Goal: Transaction & Acquisition: Book appointment/travel/reservation

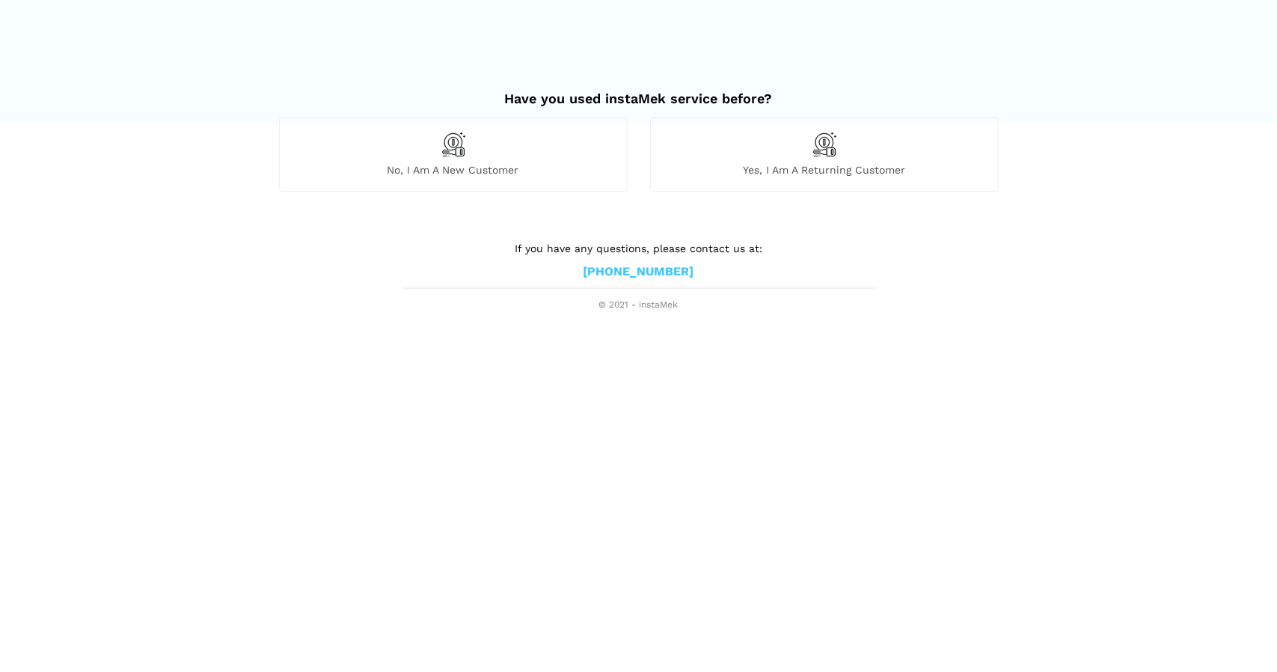
click at [772, 156] on div "Yes, I am a returning customer" at bounding box center [824, 153] width 349 height 73
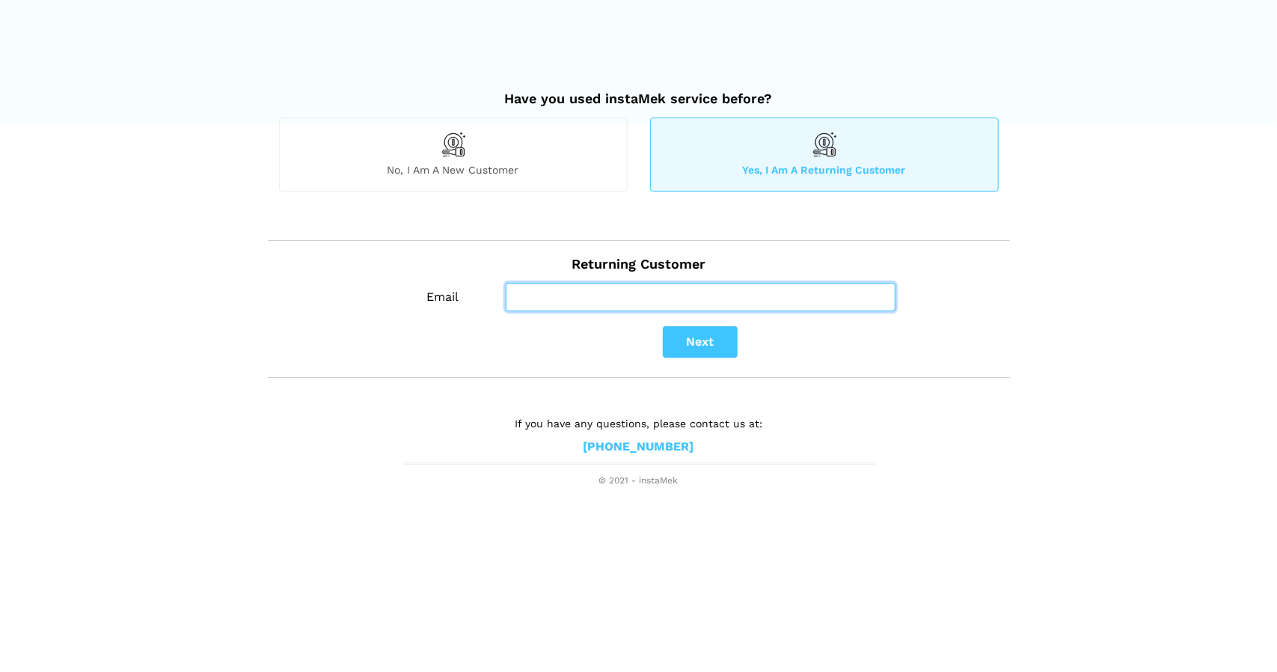
click at [561, 299] on input "Email" at bounding box center [701, 297] width 390 height 28
type input "[PERSON_NAME][EMAIL_ADDRESS][PERSON_NAME][DOMAIN_NAME]"
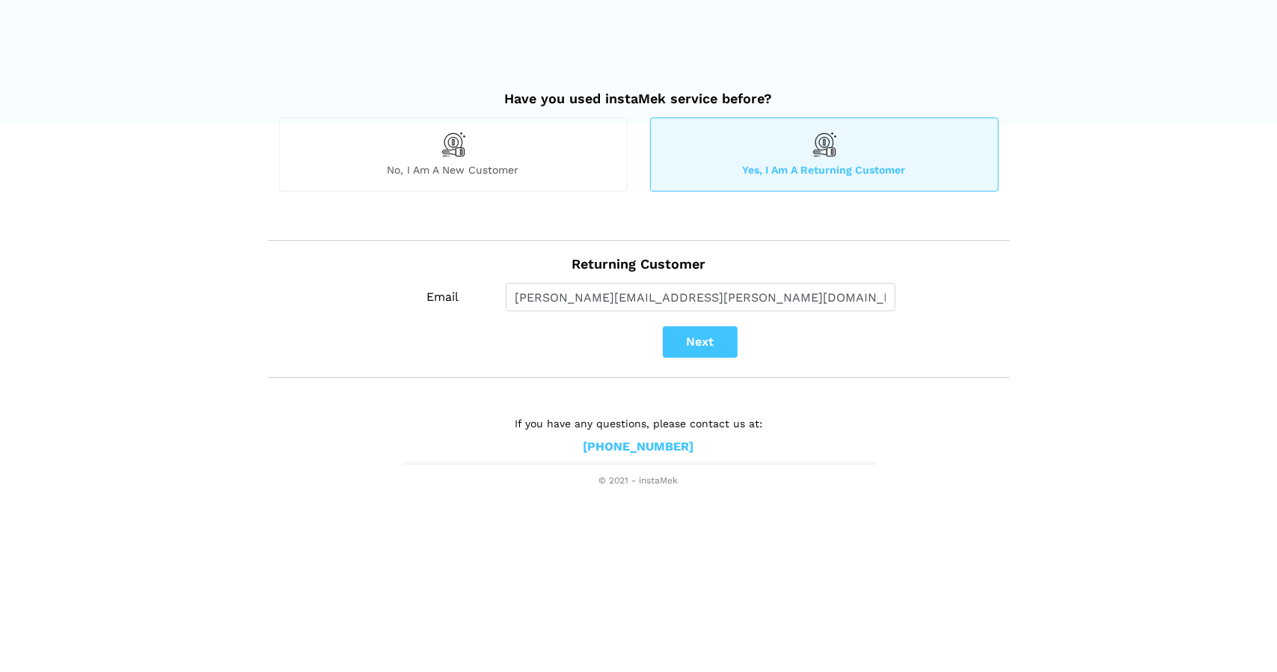
click at [739, 338] on div "Next" at bounding box center [701, 341] width 596 height 31
click at [715, 350] on button "Next" at bounding box center [700, 341] width 75 height 31
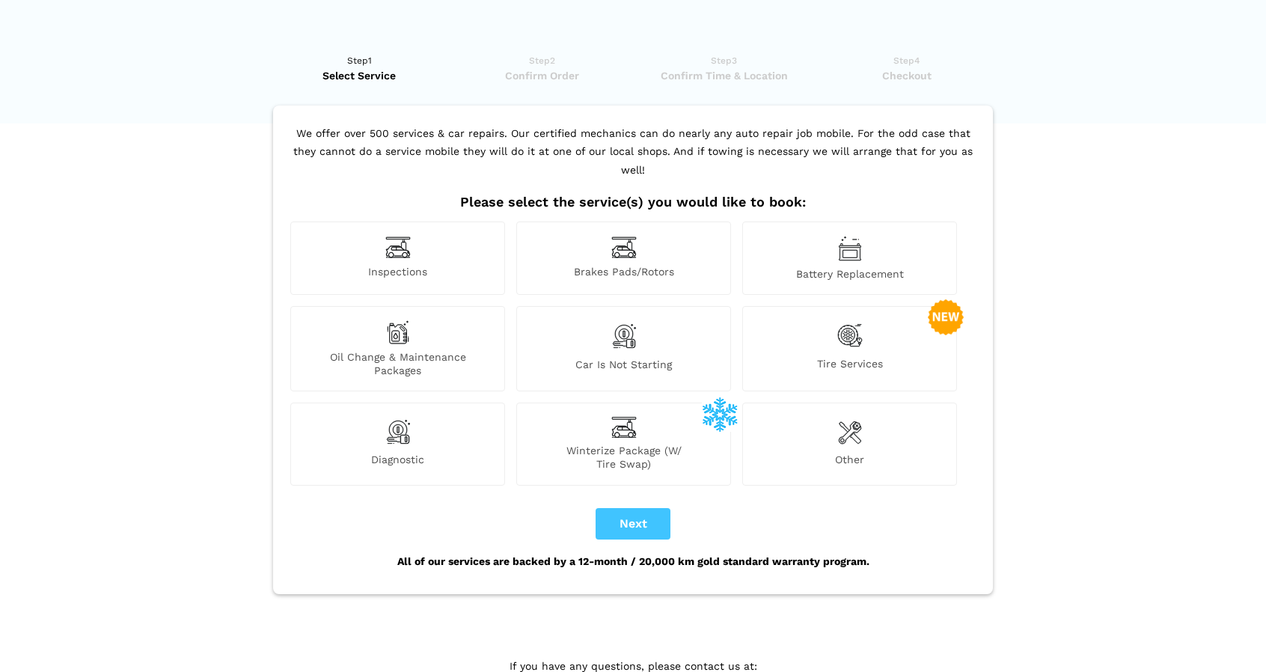
click at [402, 244] on div "Inspections" at bounding box center [397, 258] width 215 height 73
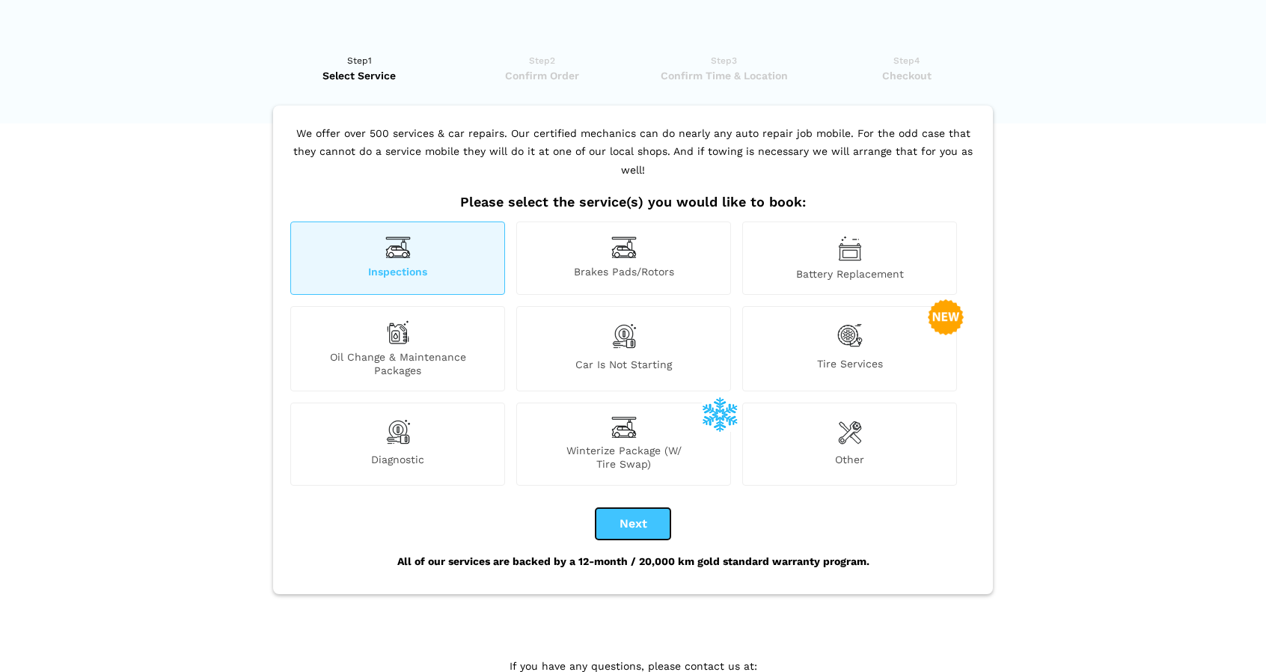
click at [654, 508] on button "Next" at bounding box center [633, 523] width 75 height 31
checkbox input "true"
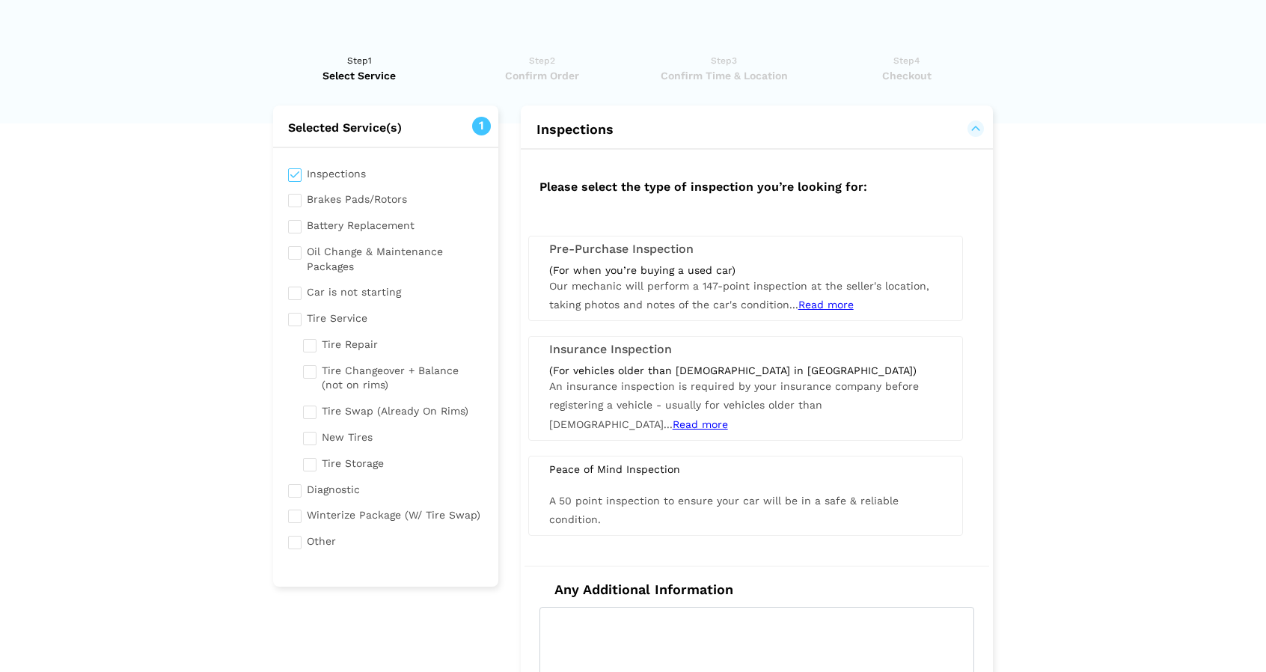
click at [653, 266] on div "(For when you’re buying a used car)" at bounding box center [745, 269] width 393 height 13
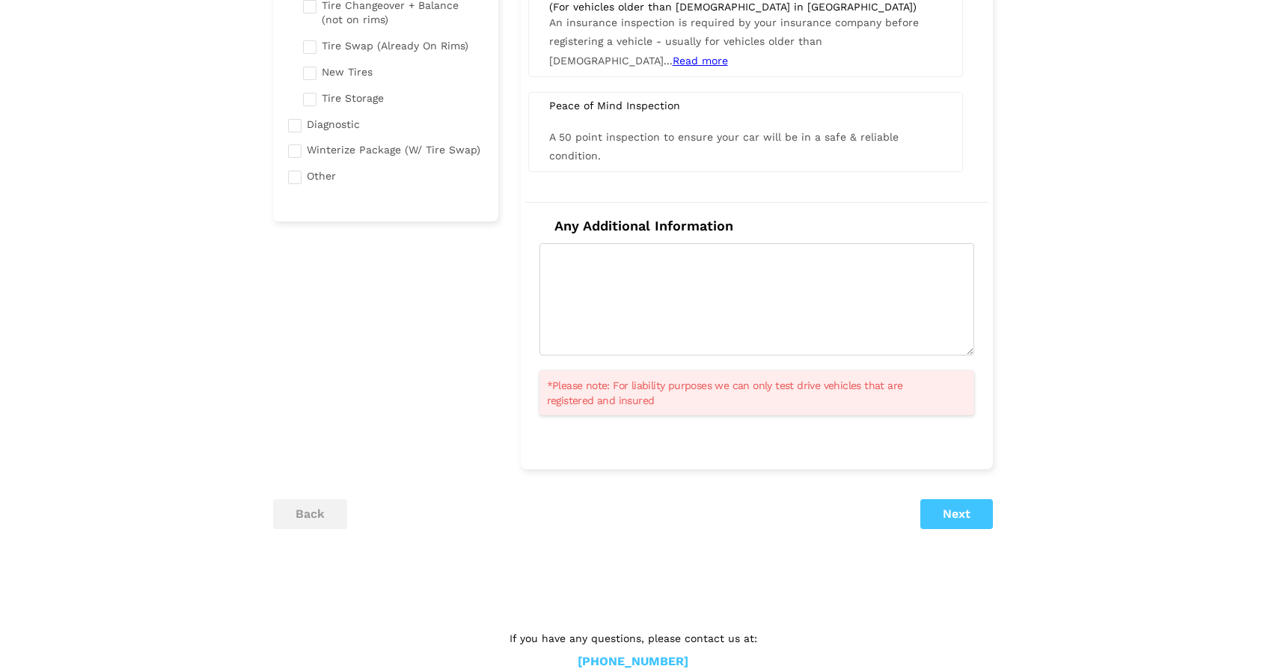
scroll to position [374, 0]
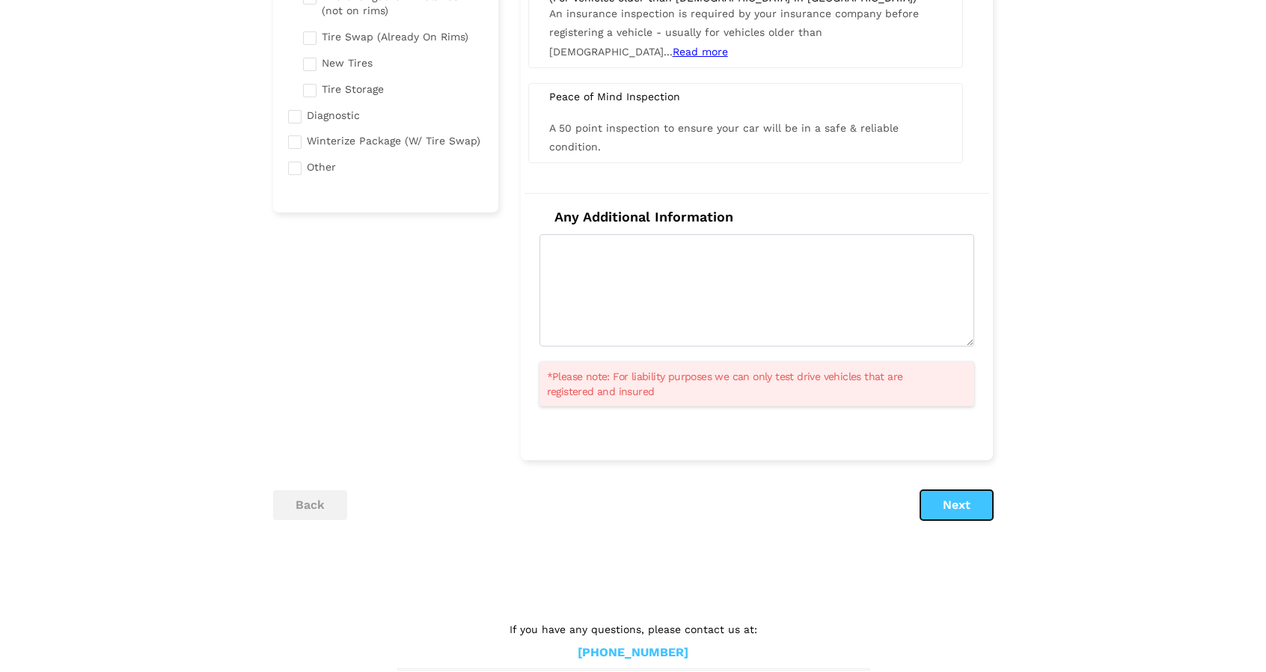
click at [938, 496] on button "Next" at bounding box center [957, 505] width 73 height 30
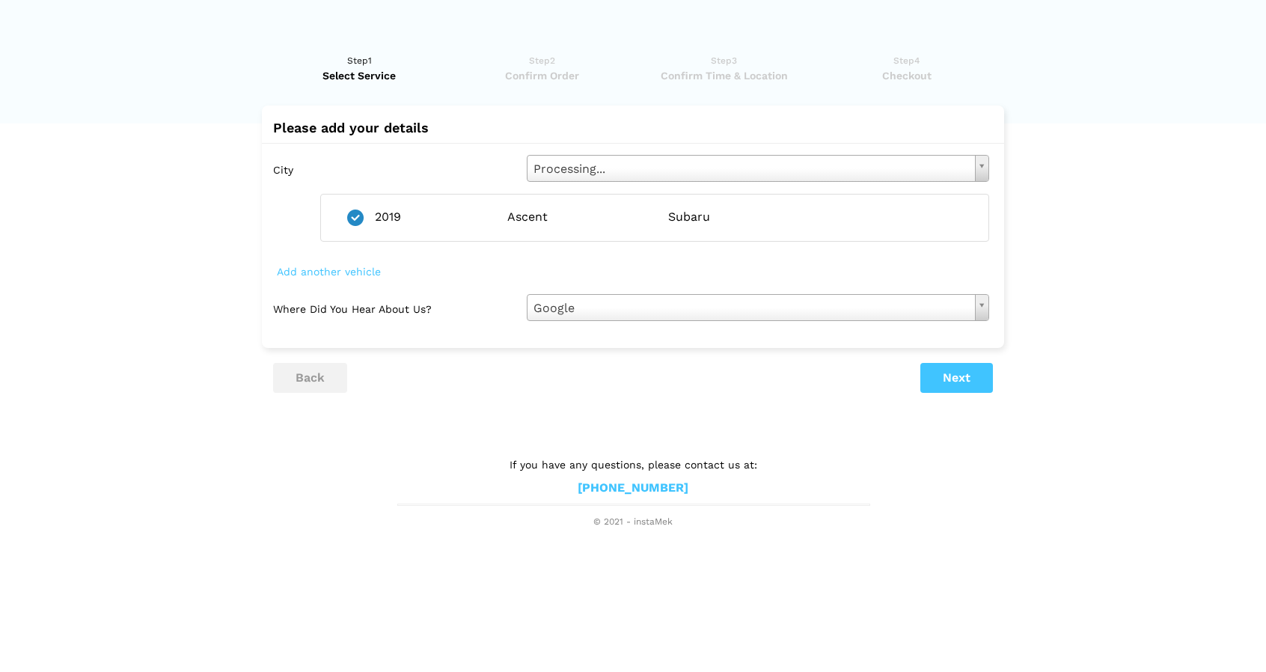
scroll to position [0, 0]
click at [359, 275] on span "Add another vehicle" at bounding box center [335, 271] width 112 height 21
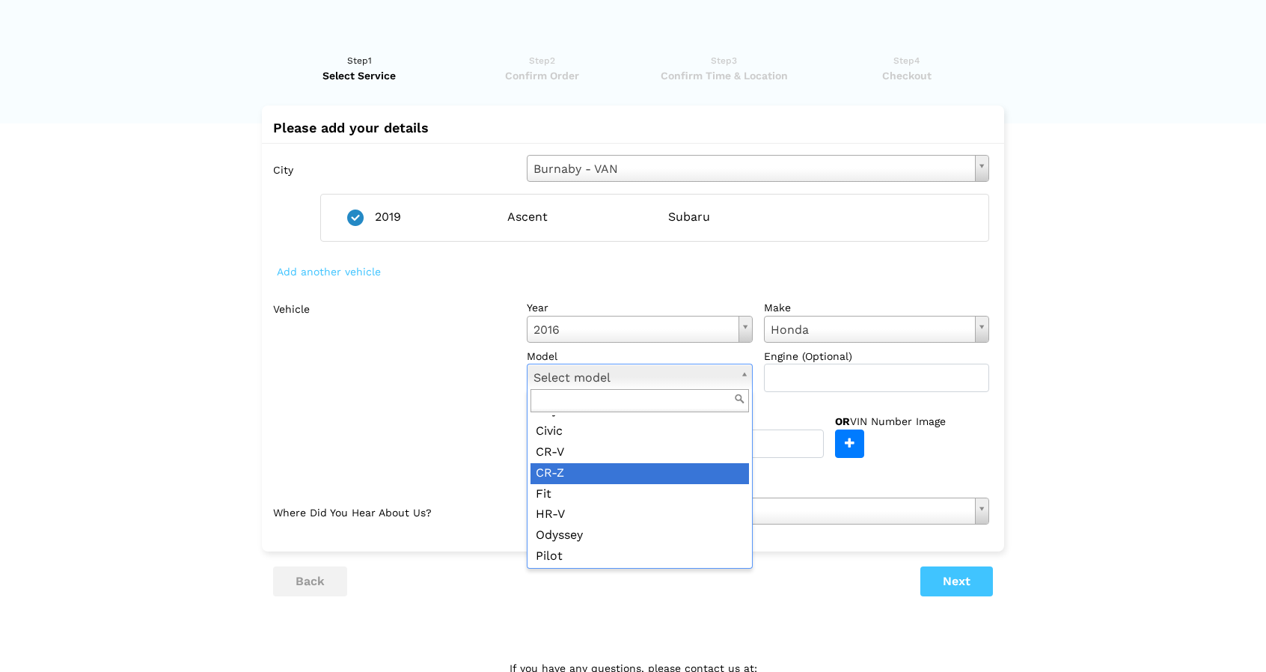
scroll to position [58, 0]
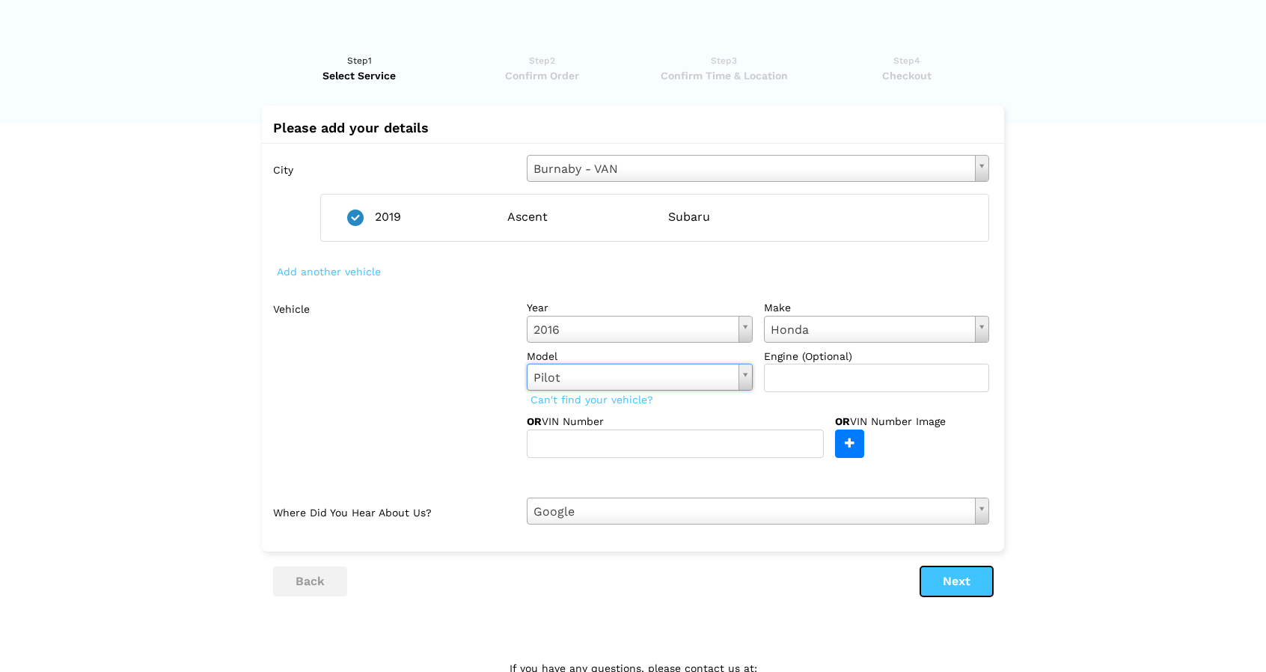
click at [966, 584] on button "Next" at bounding box center [957, 582] width 73 height 30
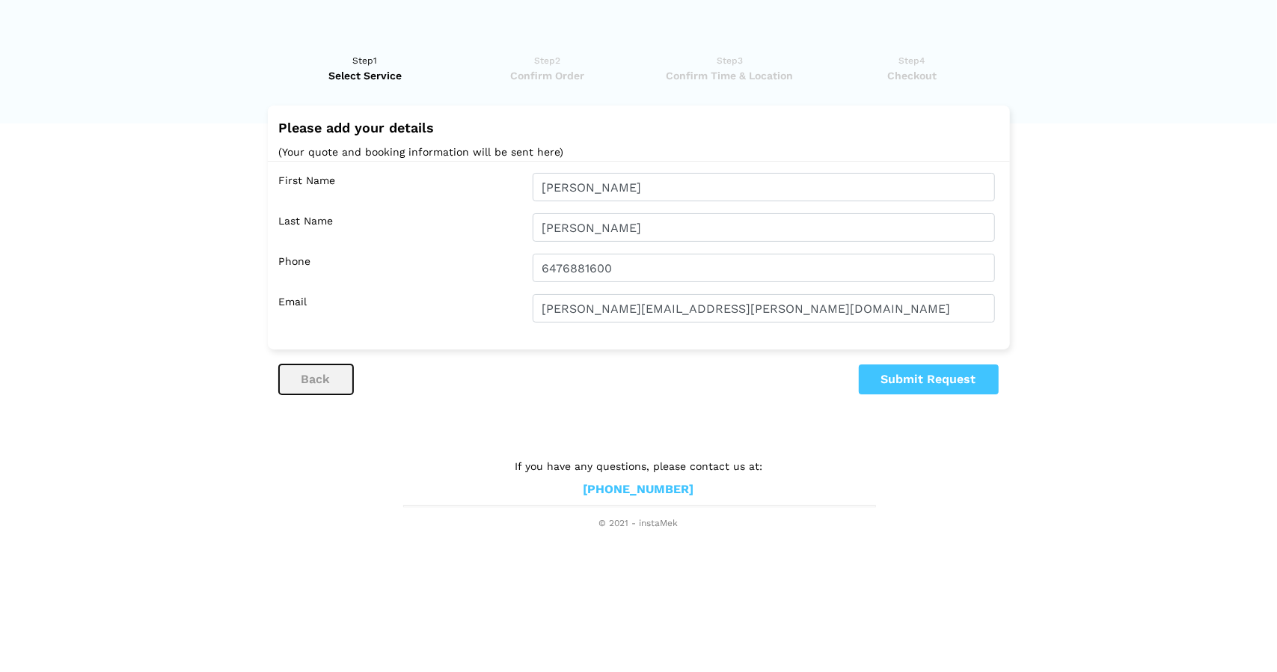
click at [344, 381] on button "back" at bounding box center [316, 379] width 74 height 30
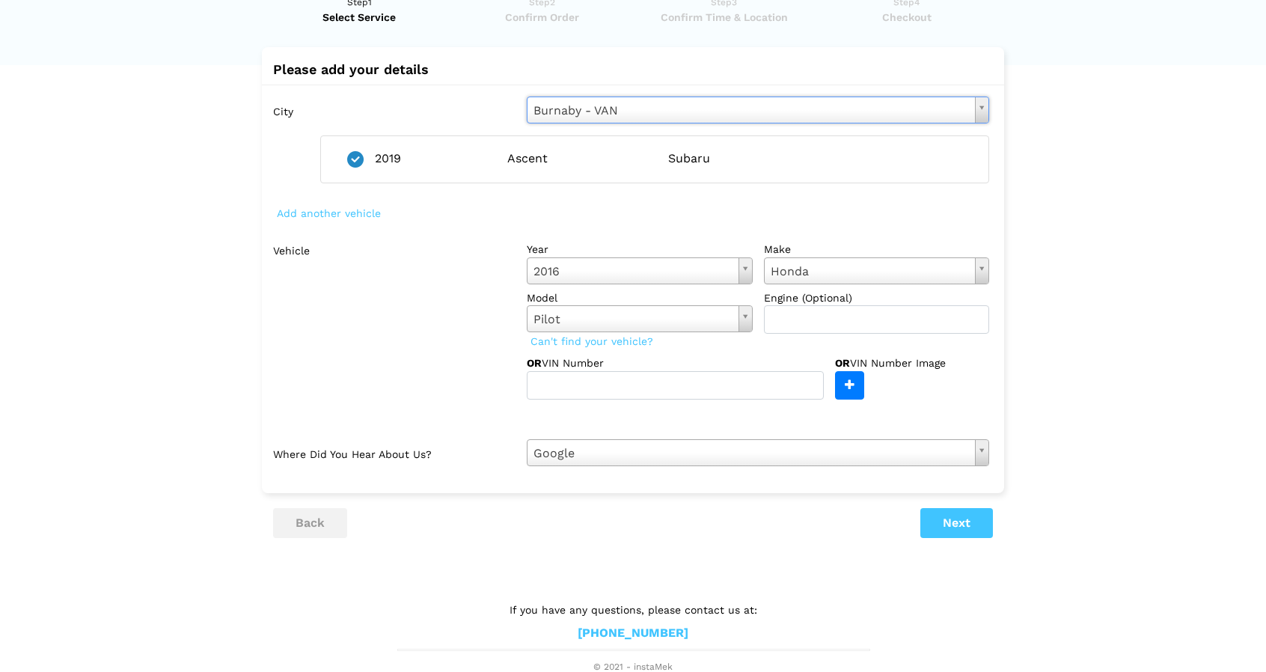
scroll to position [0, 0]
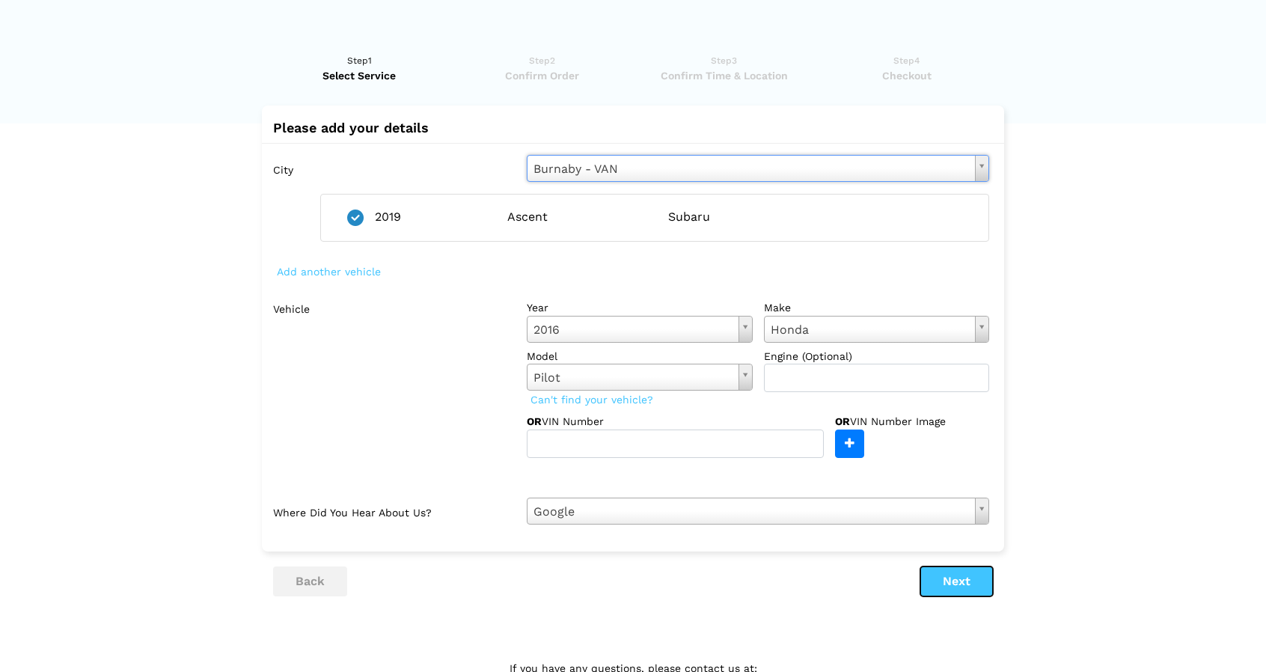
click at [953, 578] on button "Next" at bounding box center [957, 582] width 73 height 30
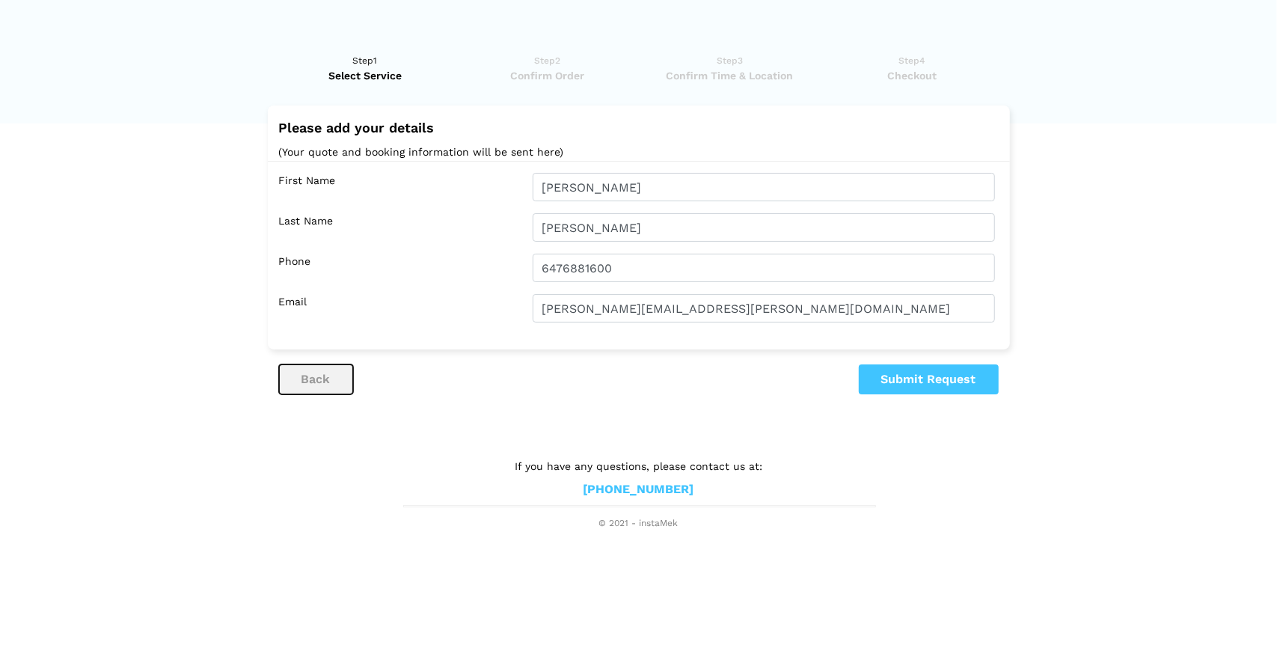
click at [325, 388] on button "back" at bounding box center [316, 379] width 74 height 30
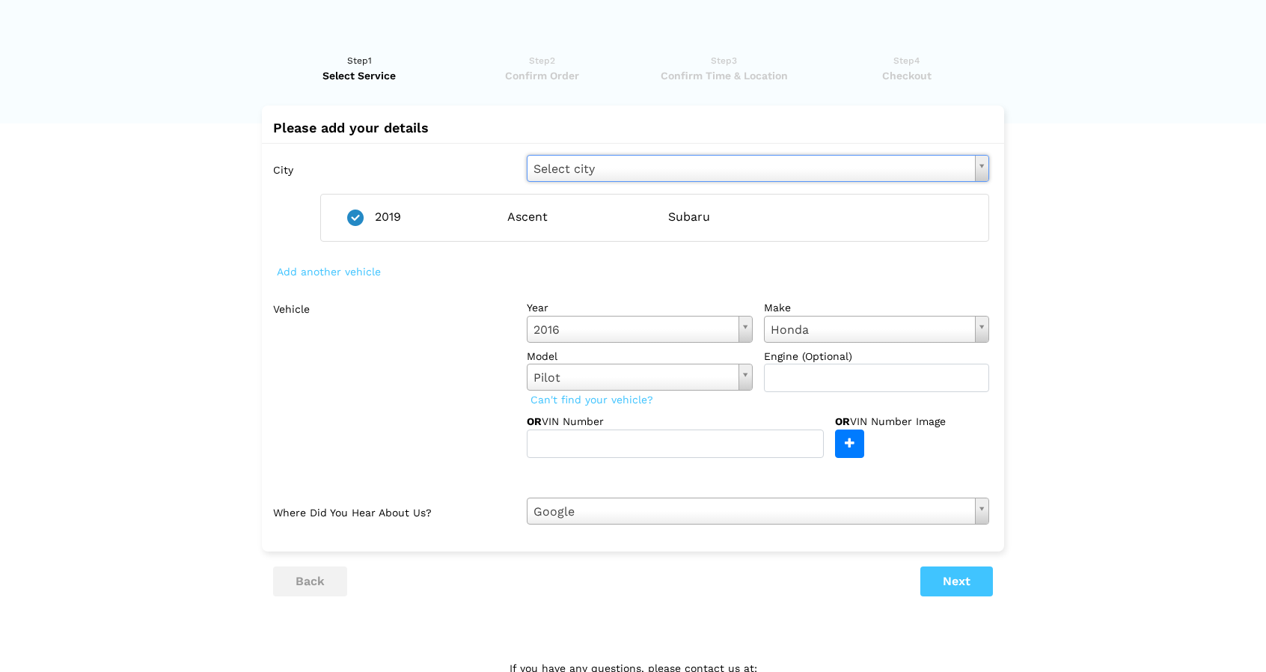
click at [356, 216] on ins at bounding box center [355, 218] width 16 height 16
radio input "false"
click at [962, 587] on button "Next" at bounding box center [957, 582] width 73 height 30
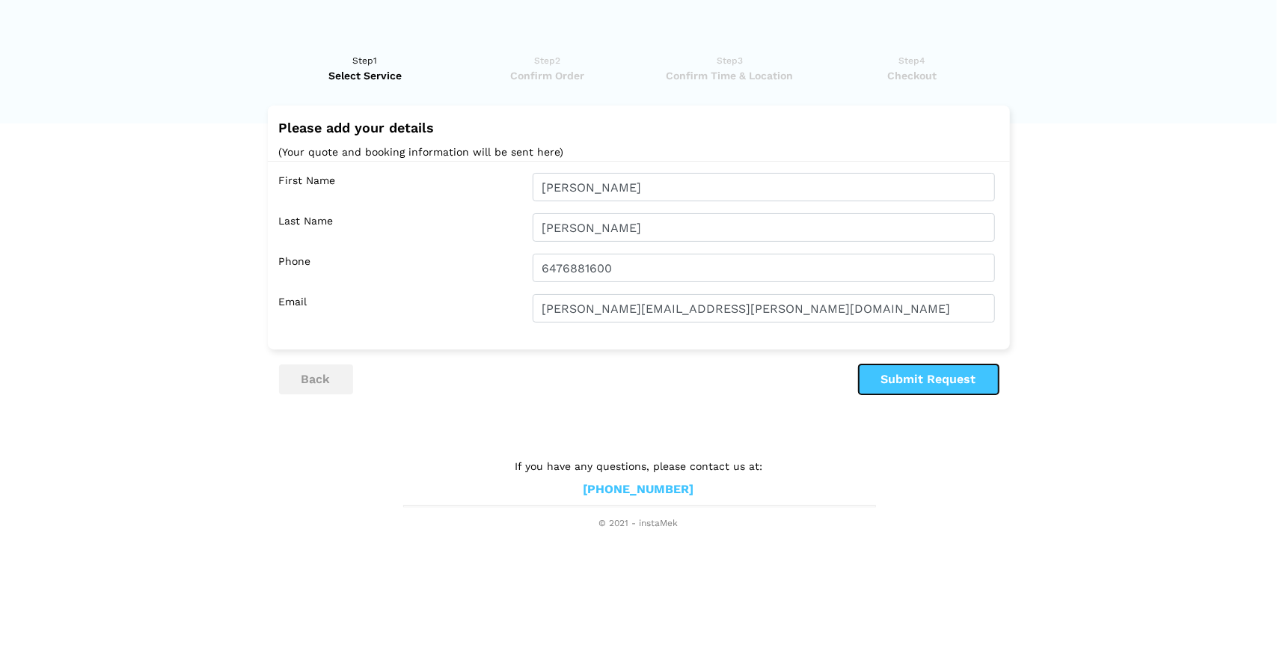
click at [929, 381] on button "Submit Request" at bounding box center [929, 379] width 140 height 30
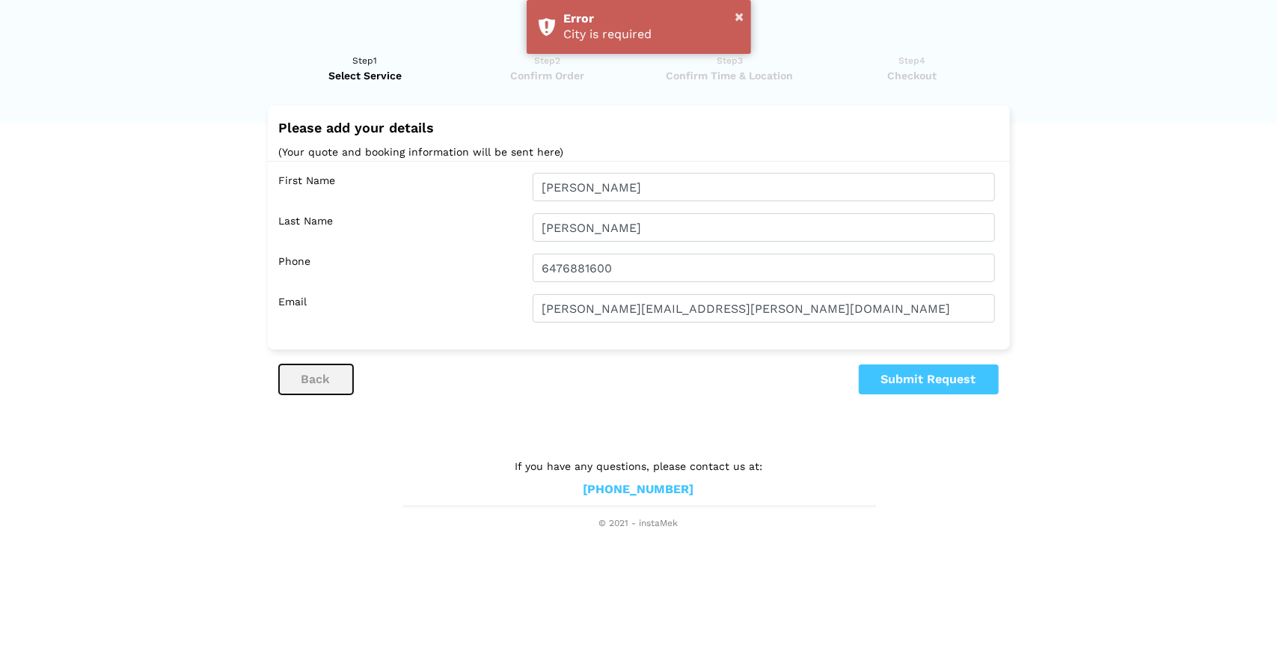
click at [313, 378] on button "back" at bounding box center [316, 379] width 74 height 30
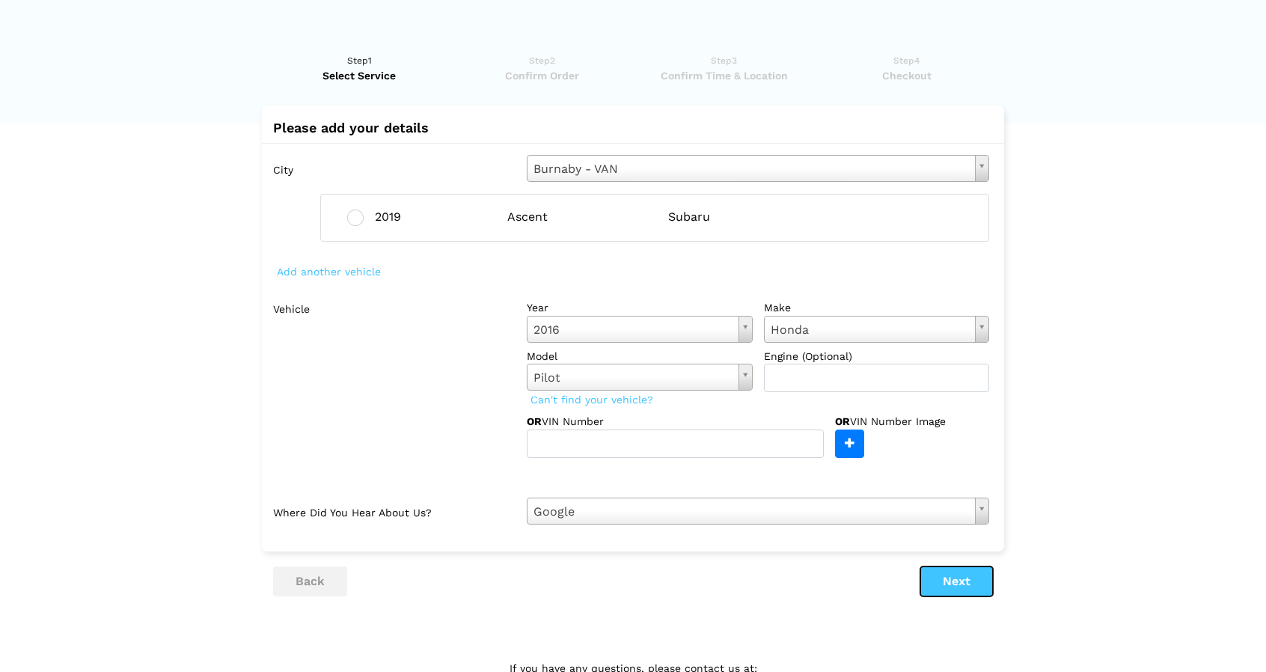
click at [956, 574] on button "Next" at bounding box center [957, 582] width 73 height 30
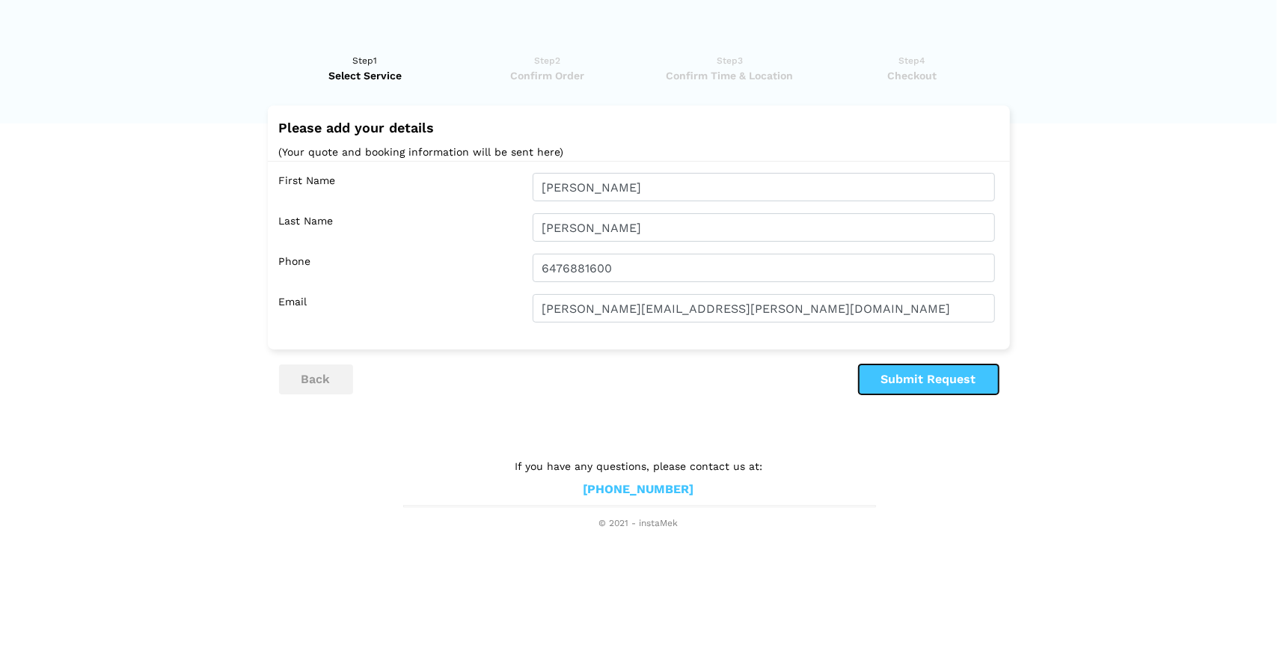
click at [923, 379] on button "Submit Request" at bounding box center [929, 379] width 140 height 30
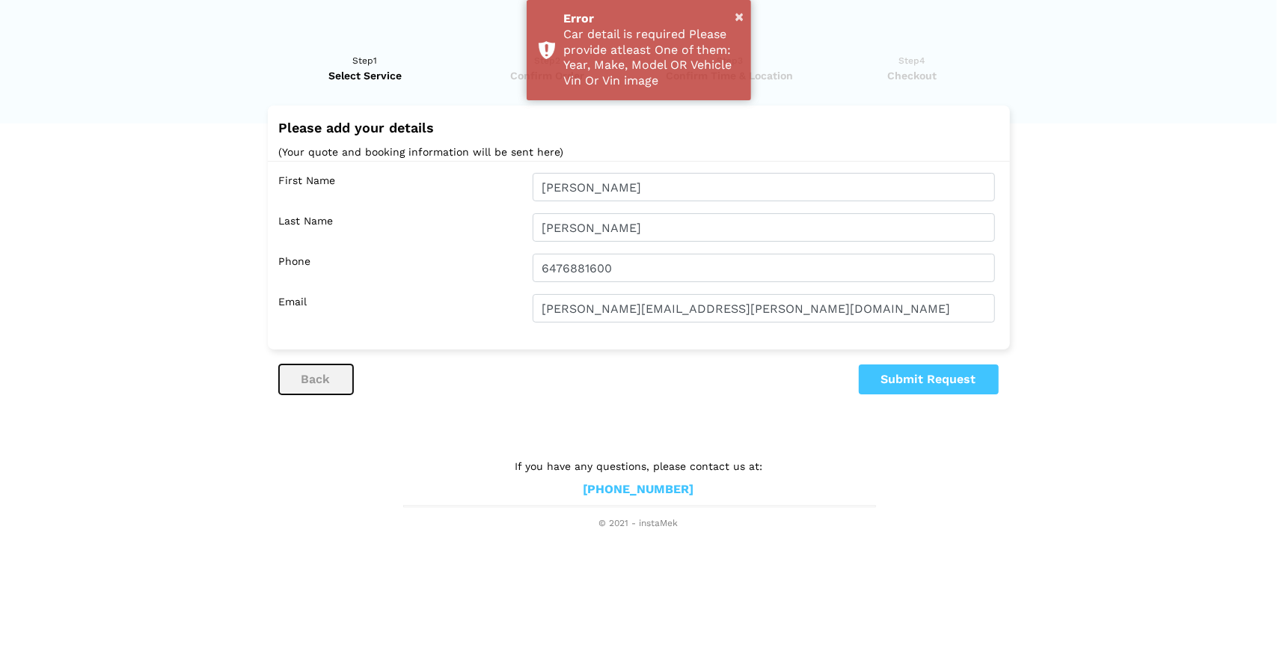
click at [301, 380] on button "back" at bounding box center [316, 379] width 74 height 30
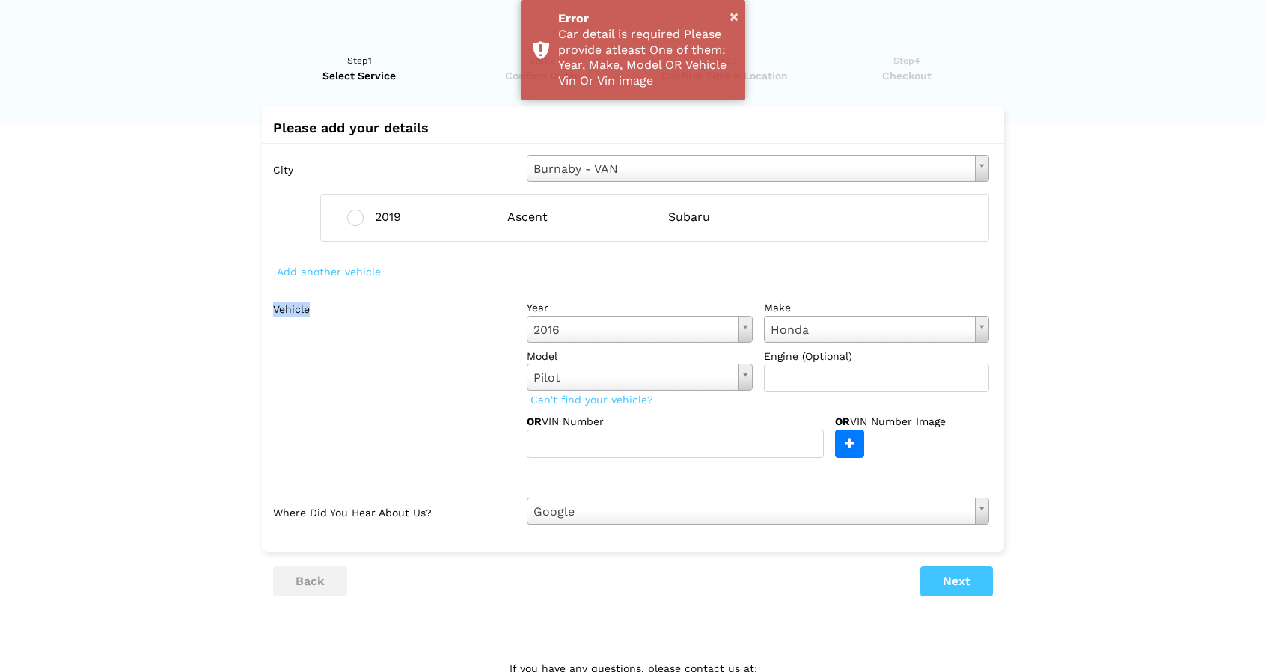
click at [301, 380] on label "Vehicle" at bounding box center [394, 376] width 242 height 164
click at [328, 573] on button "back" at bounding box center [310, 582] width 74 height 30
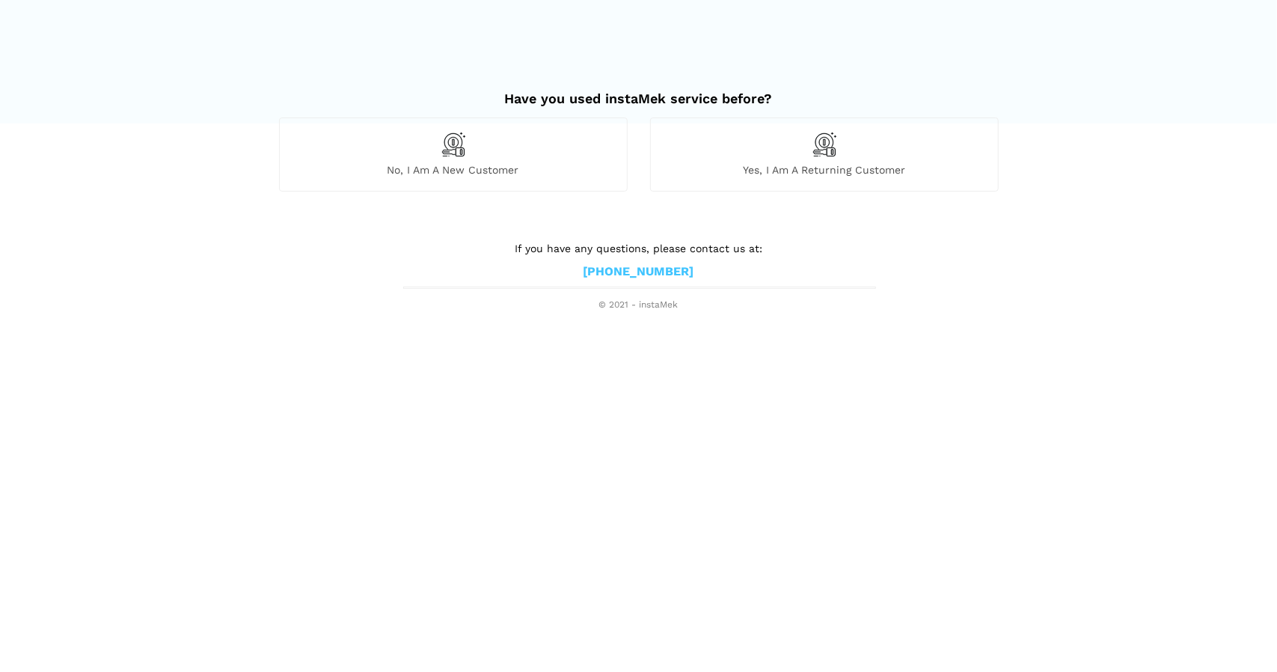
click at [470, 164] on span "No, I am a new customer" at bounding box center [453, 169] width 347 height 13
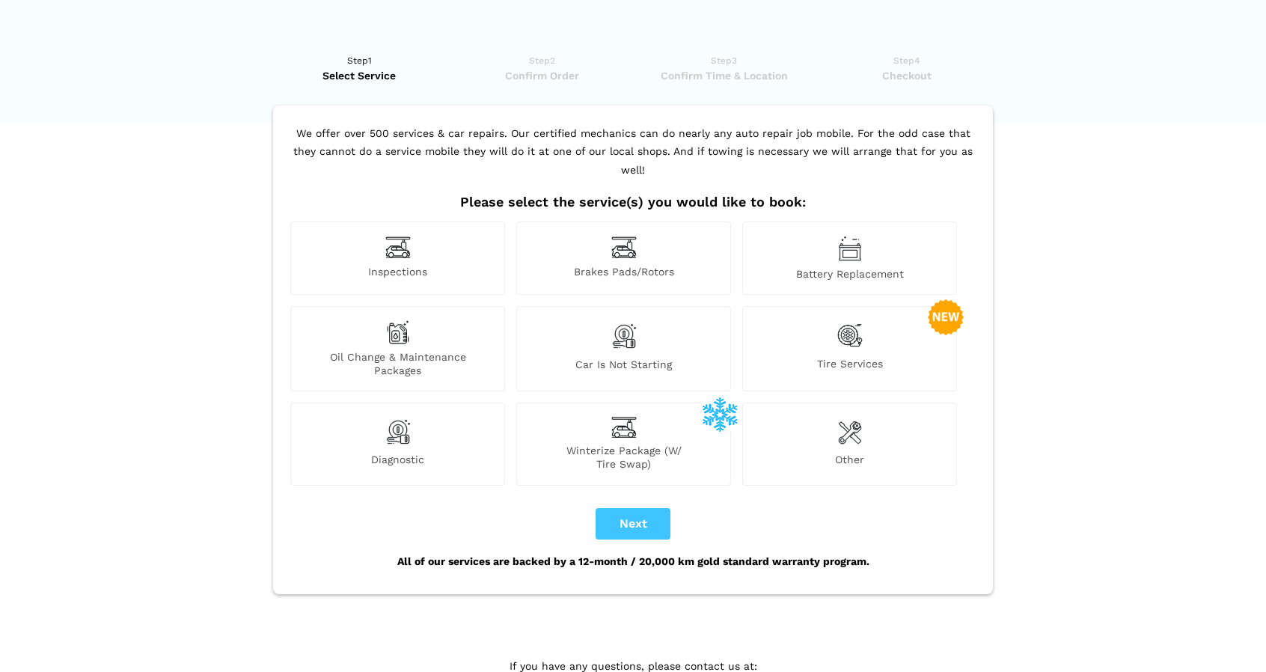
click at [468, 242] on div "Inspections" at bounding box center [397, 258] width 215 height 73
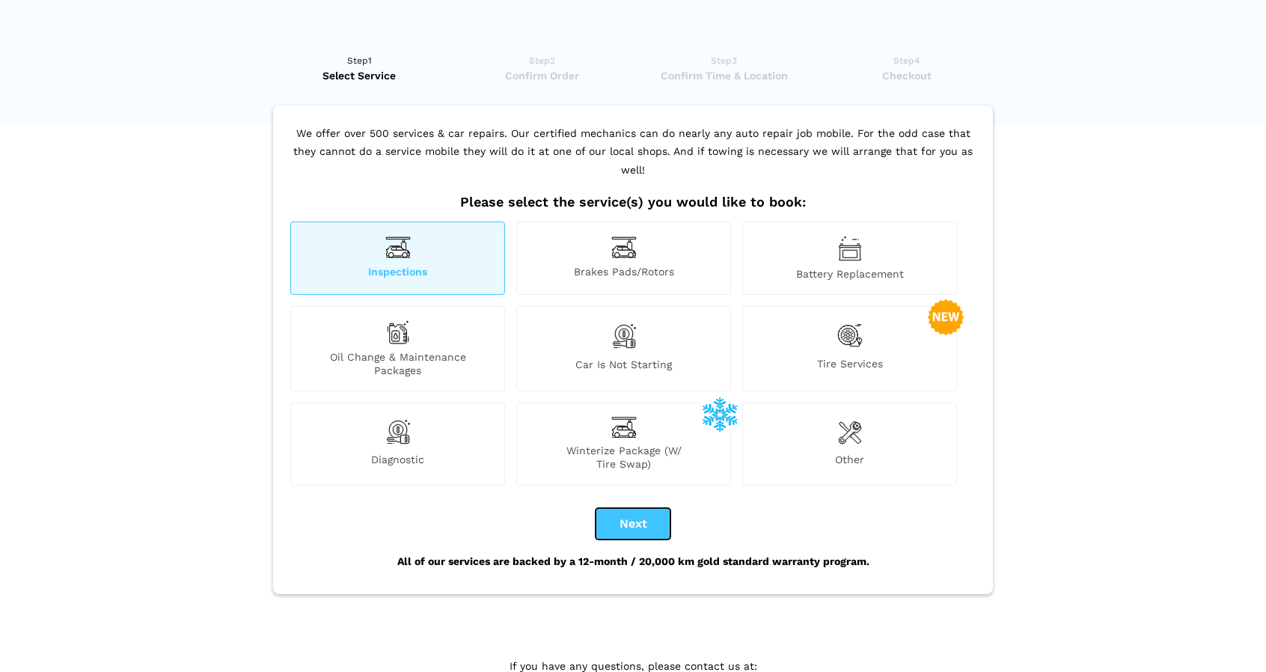
click at [620, 511] on button "Next" at bounding box center [633, 523] width 75 height 31
checkbox input "true"
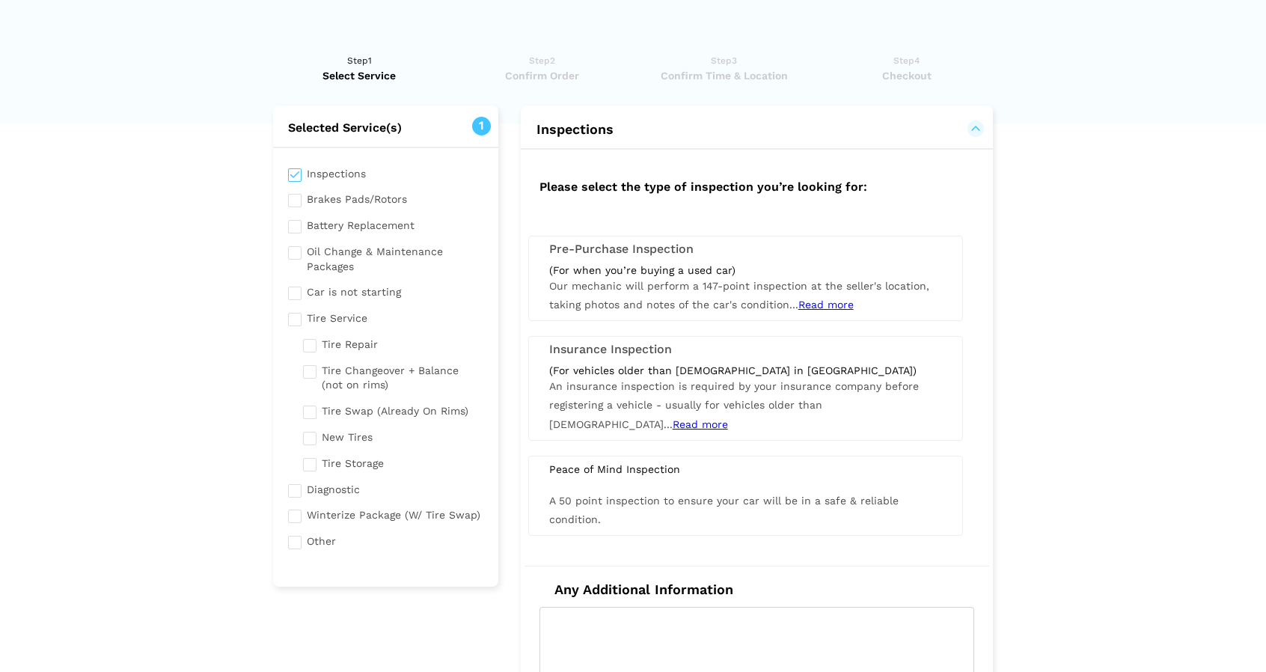
click at [677, 280] on span "Our mechanic will perform a 147-point inspection at the seller's location, taki…" at bounding box center [739, 295] width 380 height 31
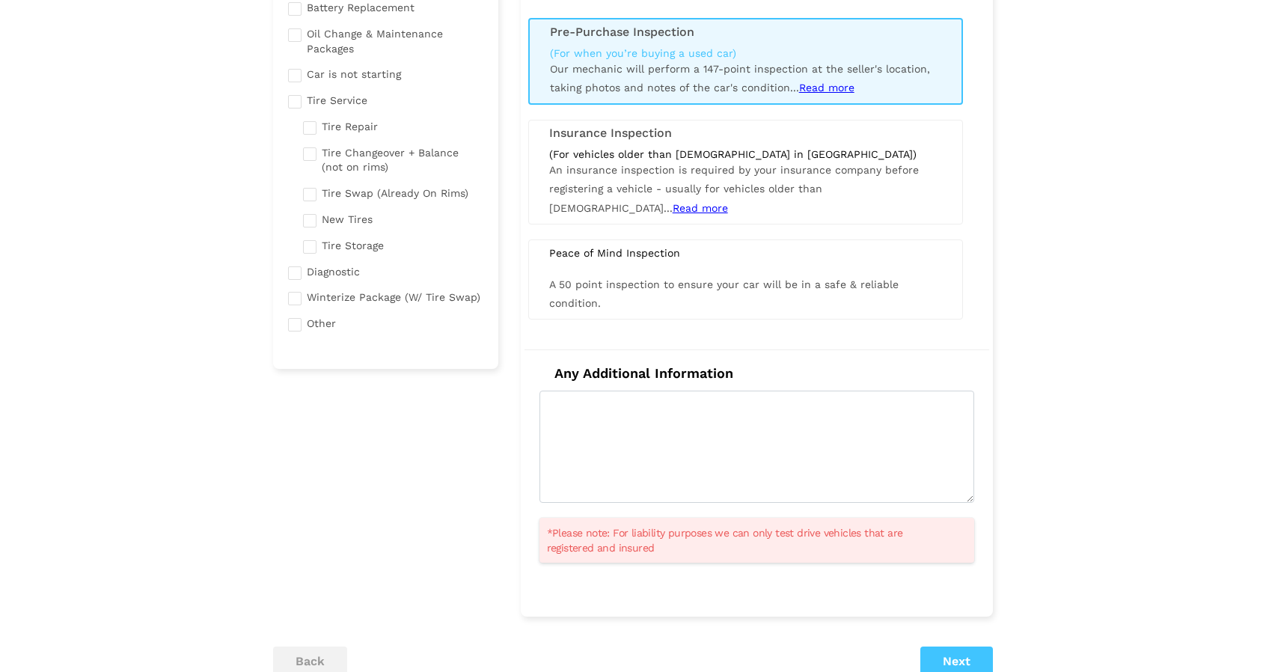
scroll to position [225, 0]
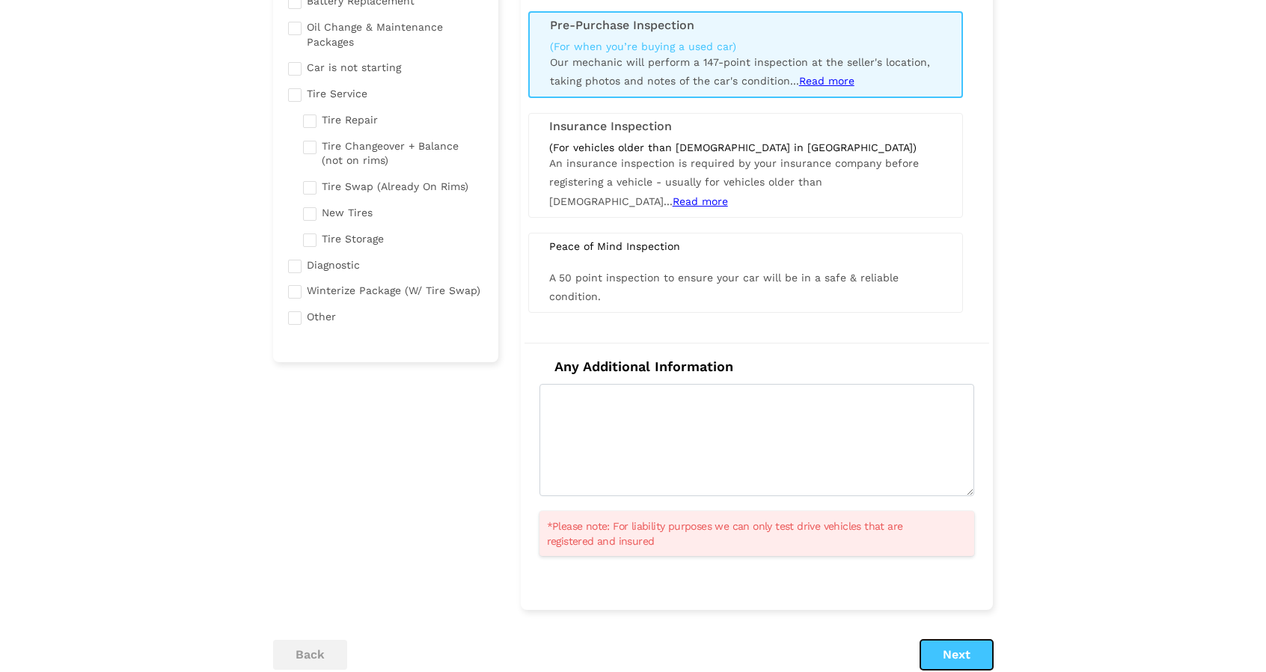
click at [953, 645] on button "Next" at bounding box center [957, 655] width 73 height 30
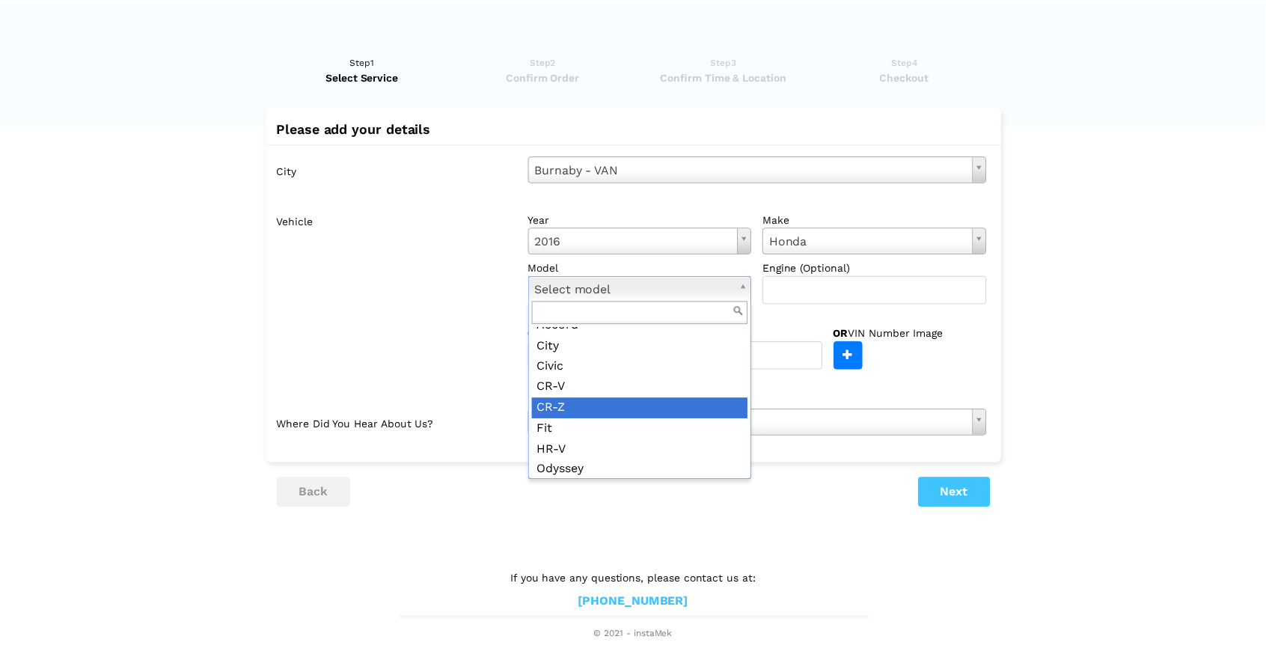
scroll to position [58, 0]
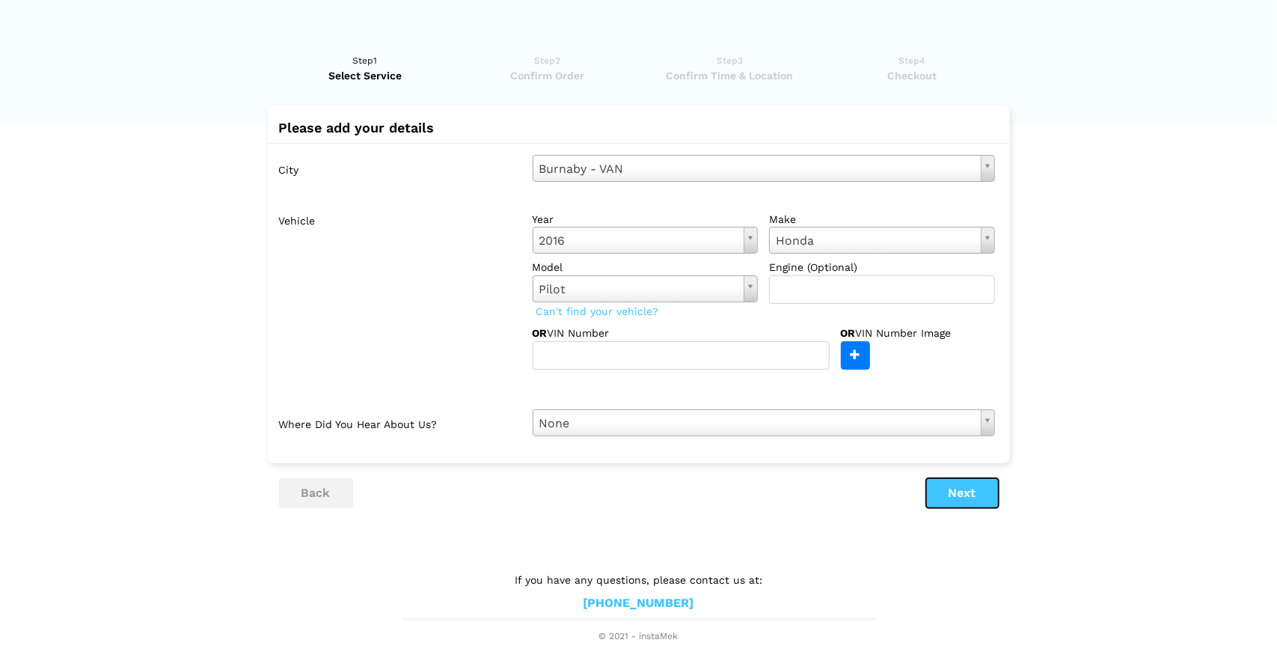
click at [953, 498] on button "Next" at bounding box center [962, 493] width 73 height 30
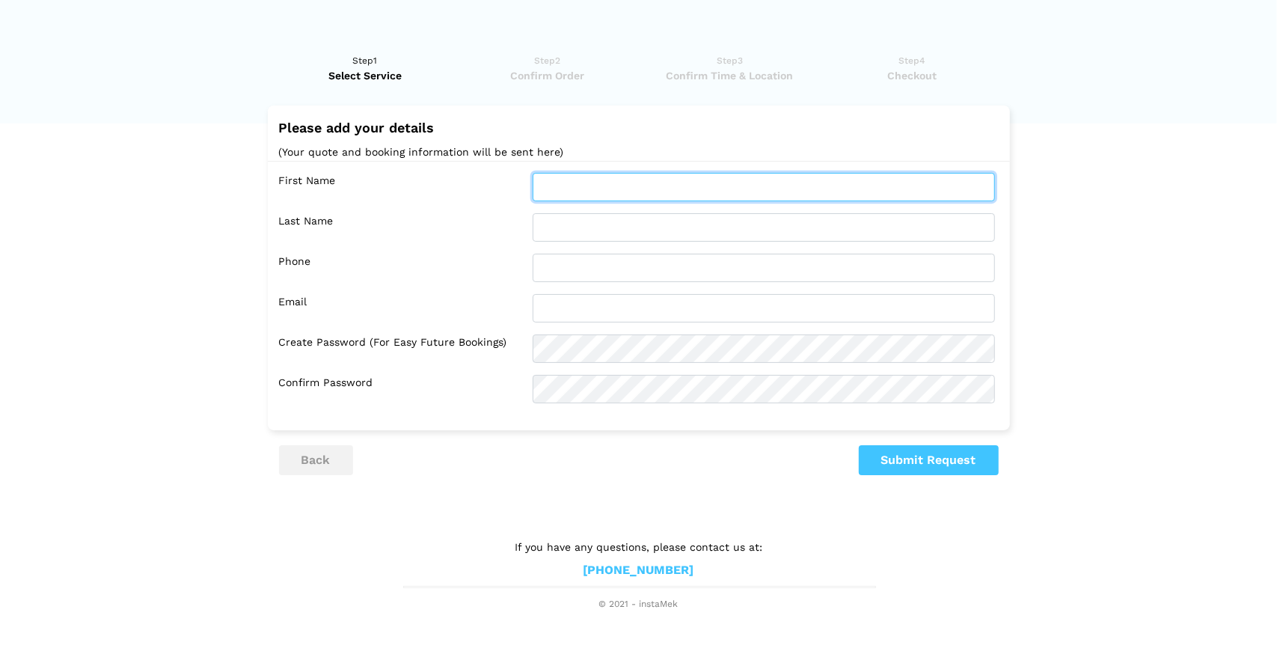
click at [686, 180] on input "text" at bounding box center [764, 187] width 462 height 28
type input "[PERSON_NAME]"
type input "6476881600"
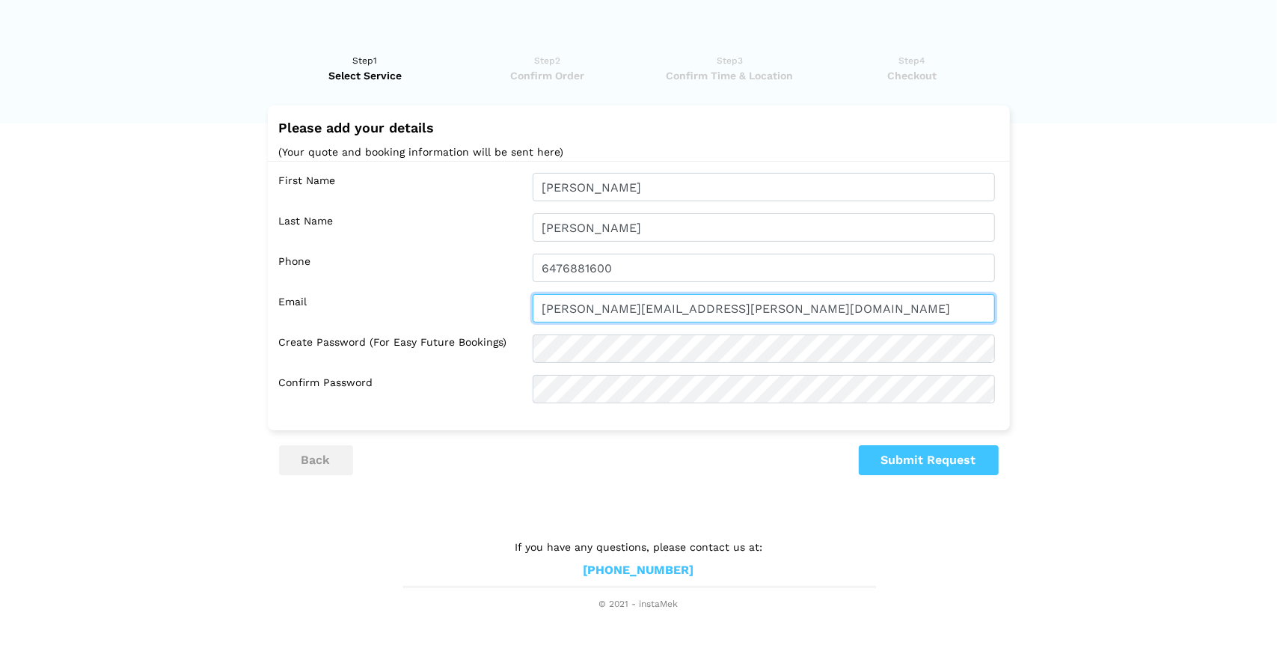
drag, startPoint x: 688, startPoint y: 305, endPoint x: 527, endPoint y: 311, distance: 161.0
click at [527, 311] on div "[PERSON_NAME][EMAIL_ADDRESS][PERSON_NAME][DOMAIN_NAME]" at bounding box center [764, 308] width 485 height 28
type input "[PERSON_NAME][EMAIL_ADDRESS][PERSON_NAME][DOMAIN_NAME]"
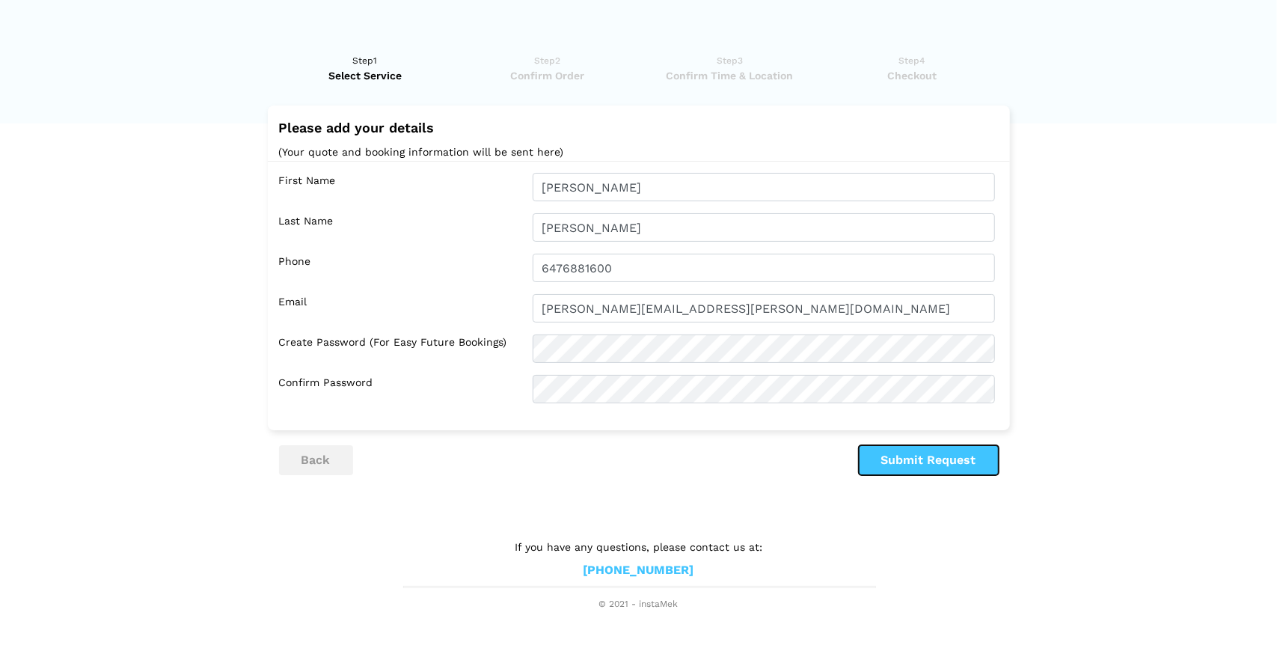
click at [967, 460] on button "Submit Request" at bounding box center [929, 460] width 140 height 30
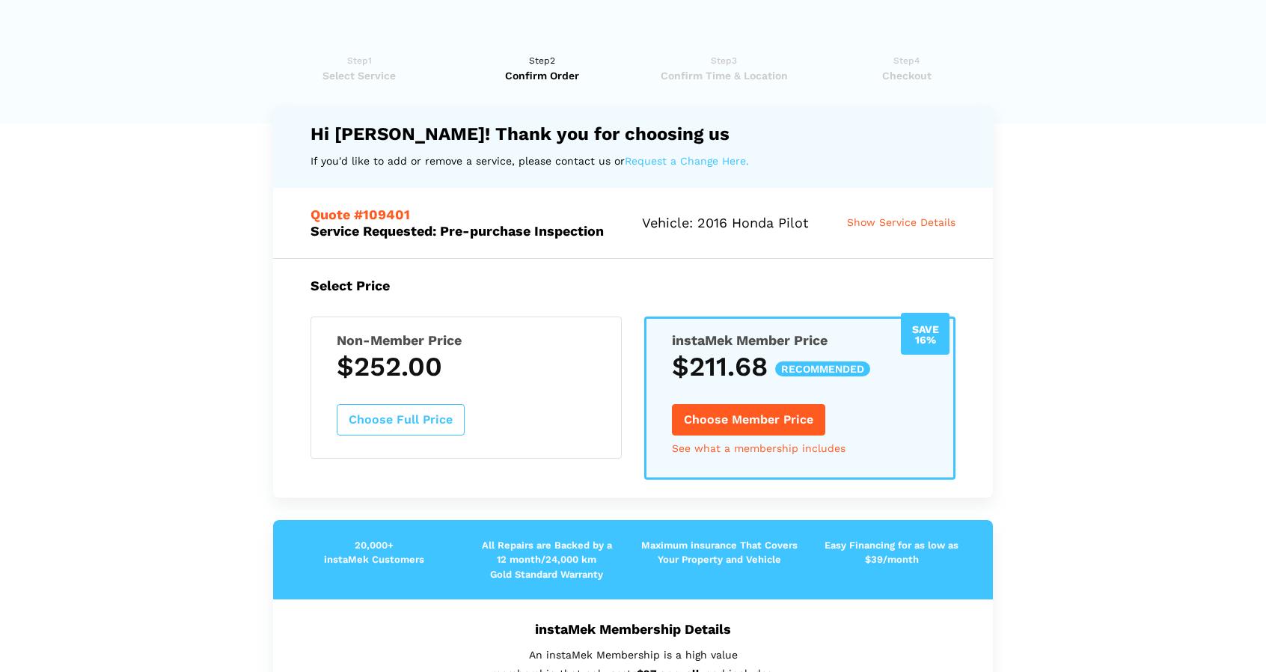
click at [388, 421] on button "Choose Full Price" at bounding box center [401, 419] width 128 height 31
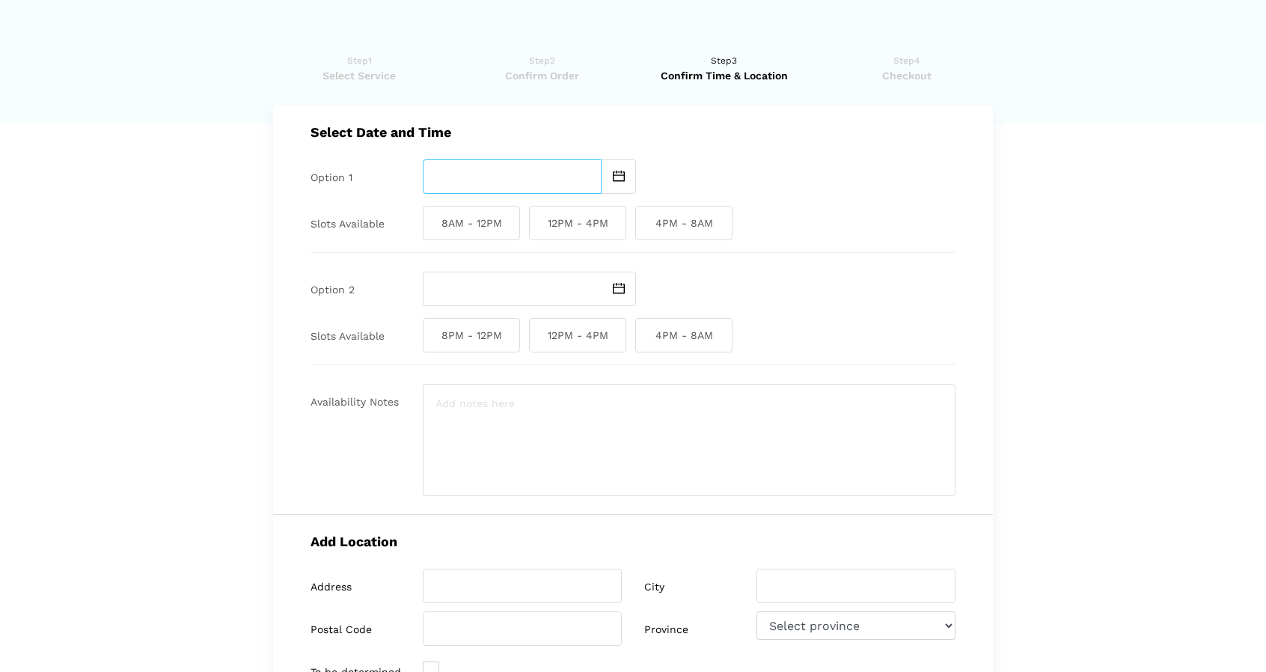
click at [596, 178] on input "text" at bounding box center [512, 176] width 179 height 34
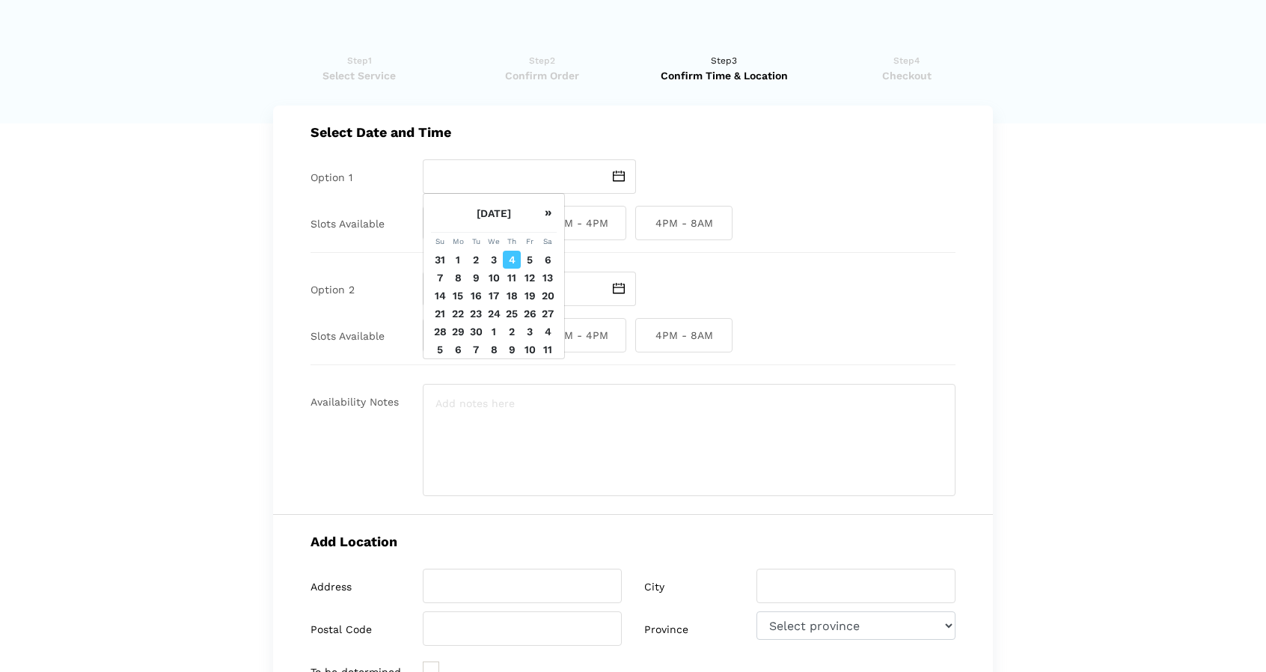
click at [513, 269] on td "4" at bounding box center [512, 260] width 18 height 18
type input "[DATE]"
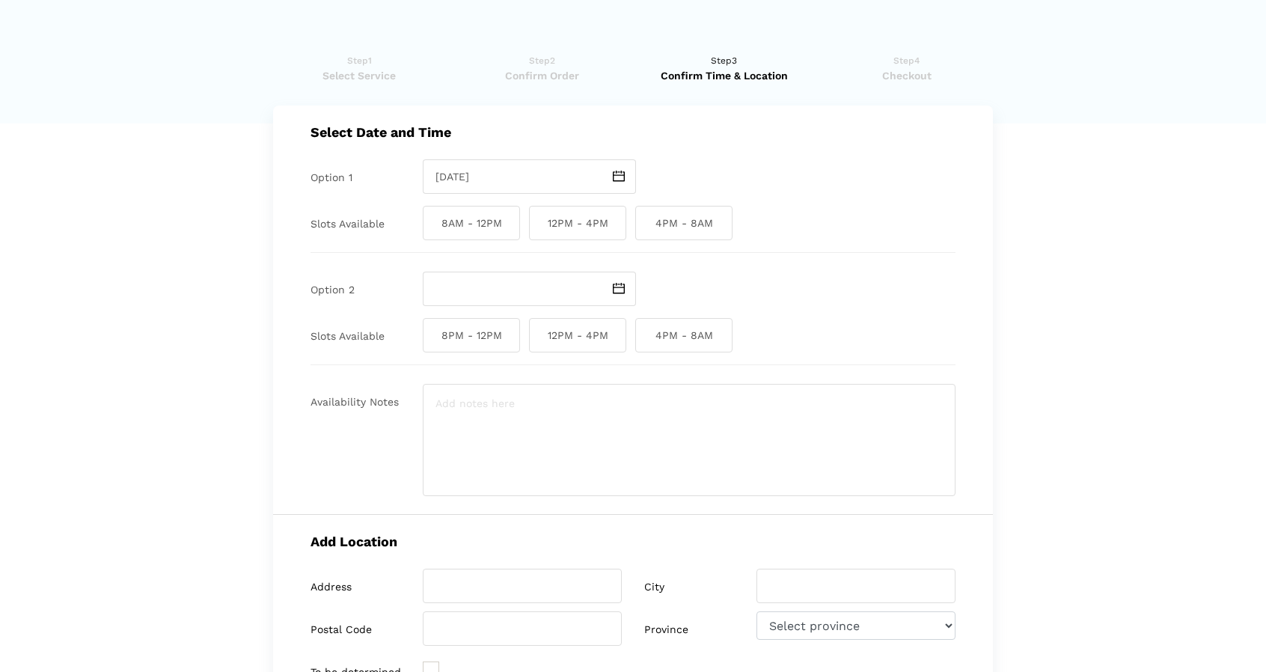
click at [569, 222] on span "12PM - 4PM" at bounding box center [577, 223] width 97 height 34
click at [539, 222] on input "12PM - 4PM" at bounding box center [534, 223] width 10 height 34
checkbox input "true"
click at [659, 219] on span "4PM - 8AM" at bounding box center [683, 223] width 97 height 34
click at [645, 219] on input "4PM - 8AM" at bounding box center [640, 223] width 10 height 34
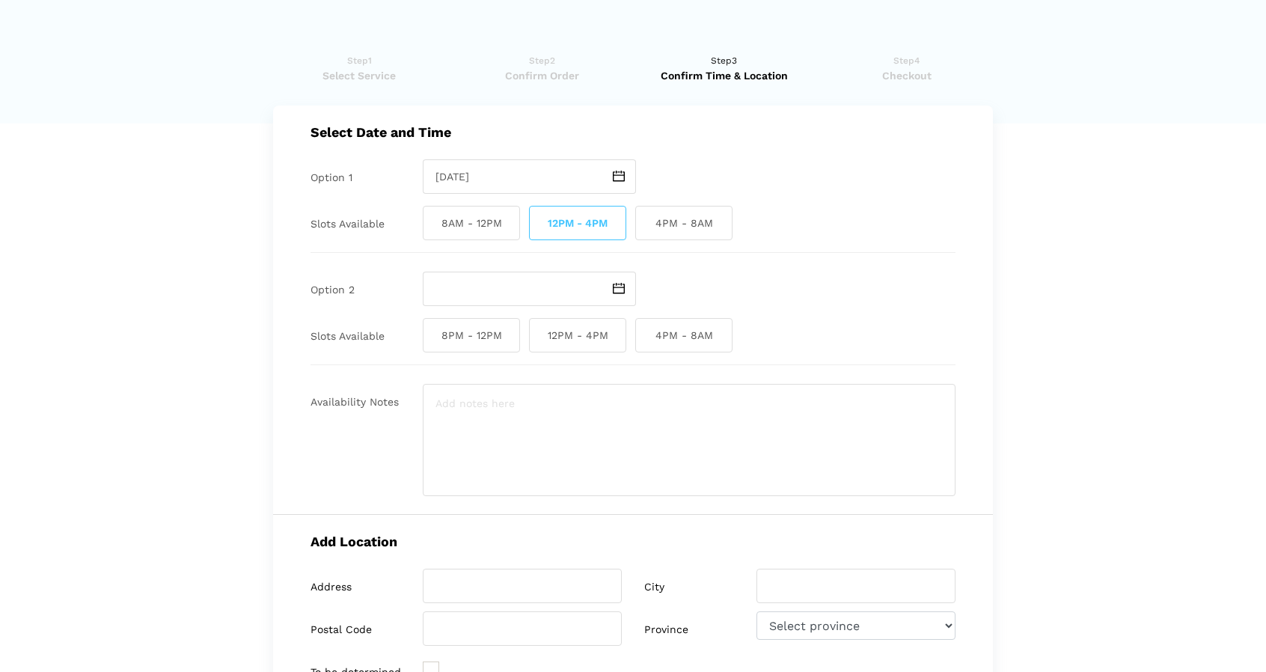
checkbox input "true"
click at [632, 287] on span at bounding box center [619, 289] width 34 height 34
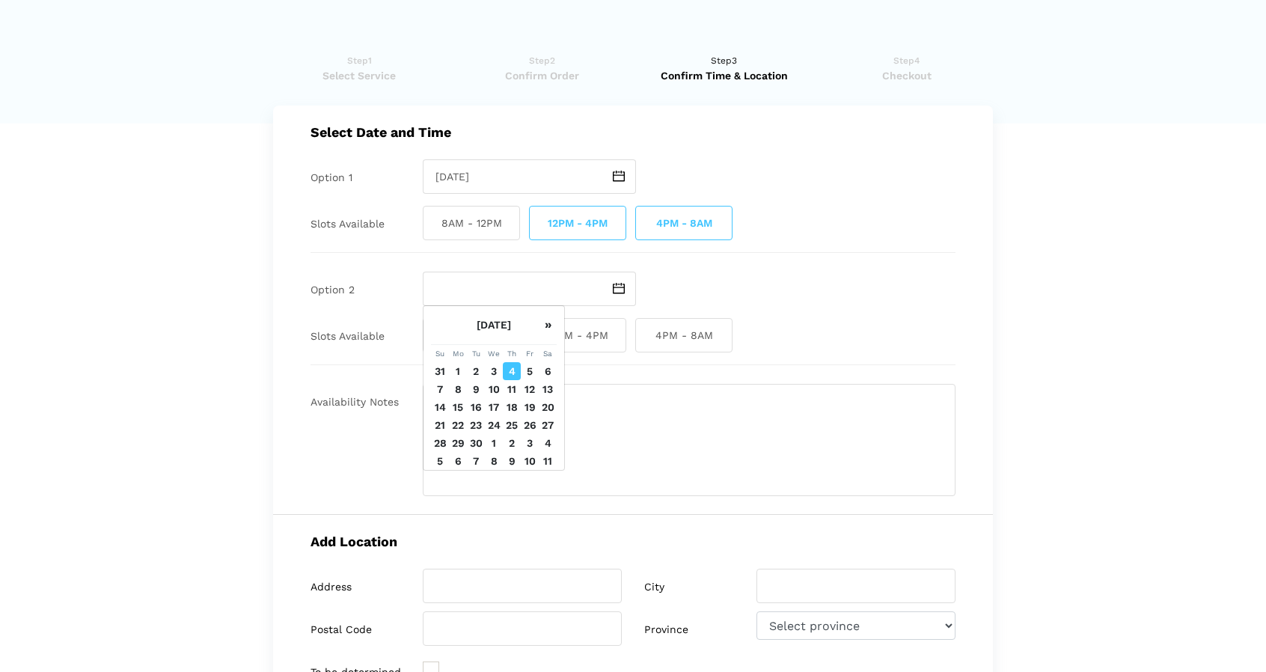
click at [529, 380] on td "5" at bounding box center [530, 371] width 18 height 18
type input "[DATE]"
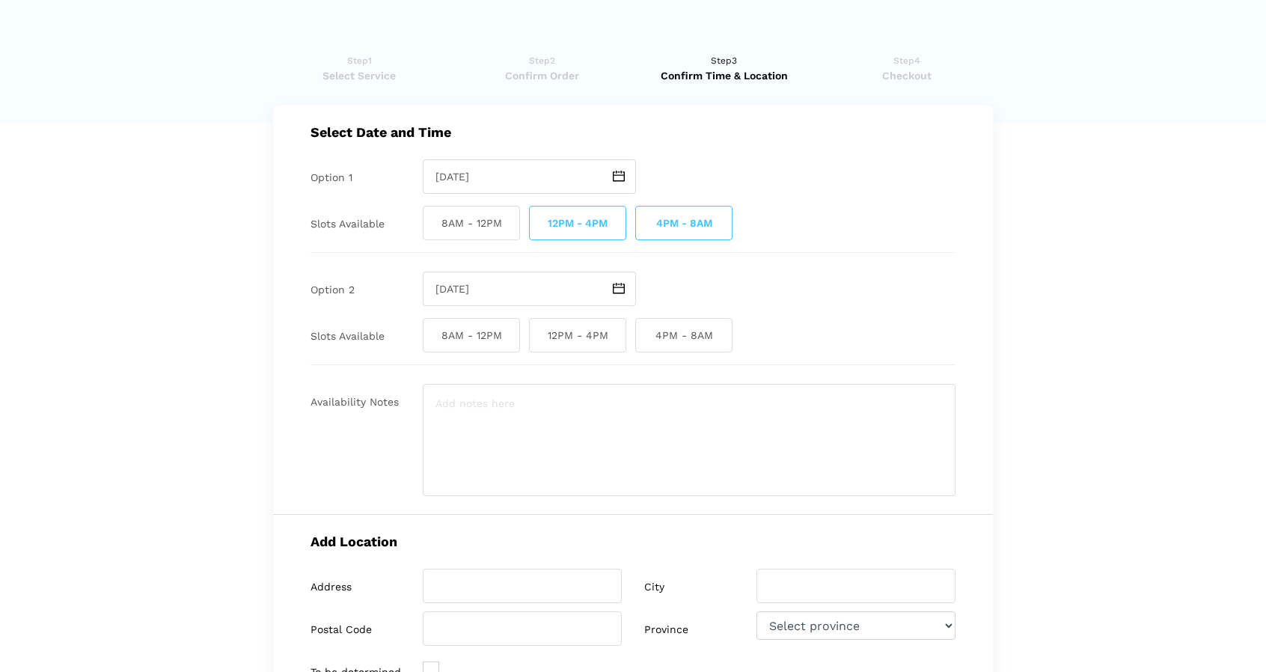
click at [515, 335] on span "8AM - 12PM" at bounding box center [471, 335] width 97 height 34
click at [433, 335] on input "8AM - 12PM" at bounding box center [428, 335] width 10 height 34
checkbox input "true"
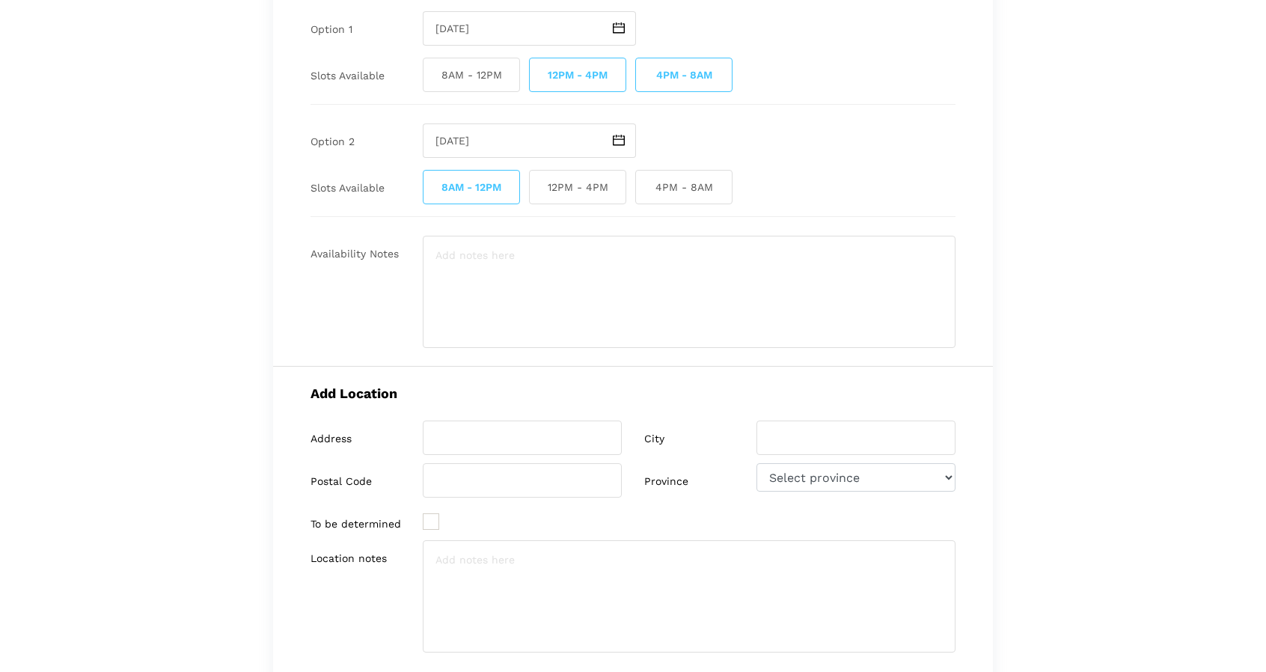
scroll to position [150, 0]
click at [524, 426] on input "search" at bounding box center [522, 436] width 199 height 34
paste input "5723 Marine Wy"
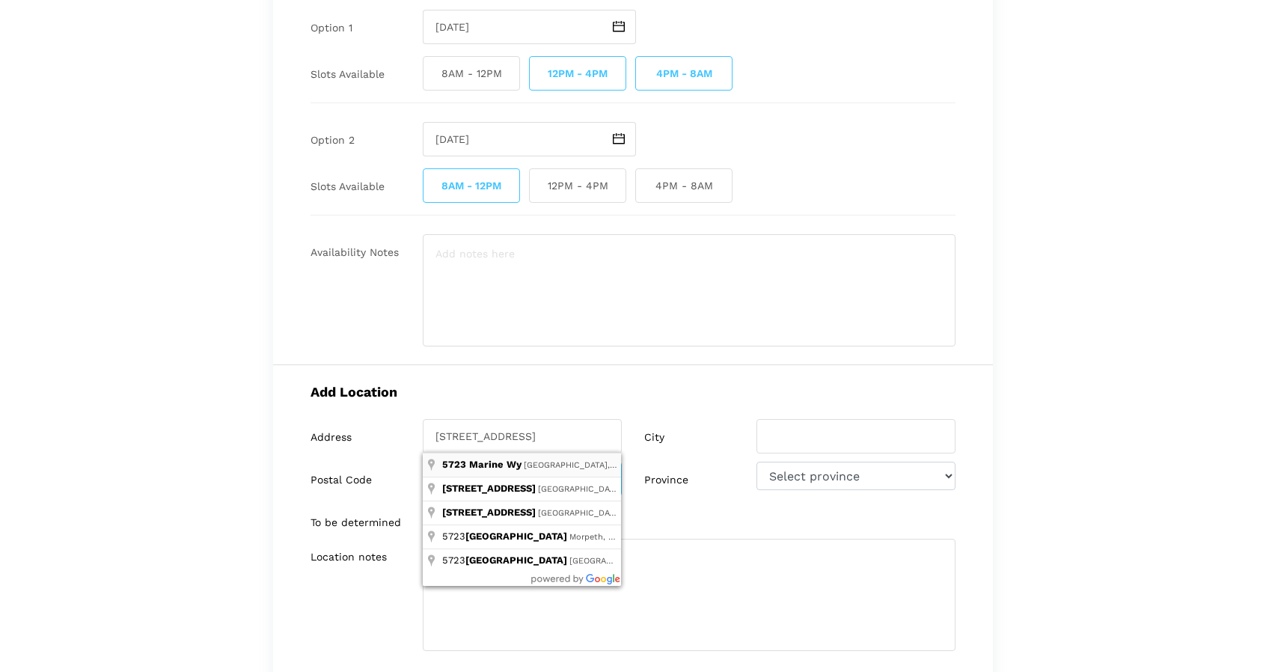
type input "[STREET_ADDRESS]"
type input "Burnaby"
type input "V5J 0A6"
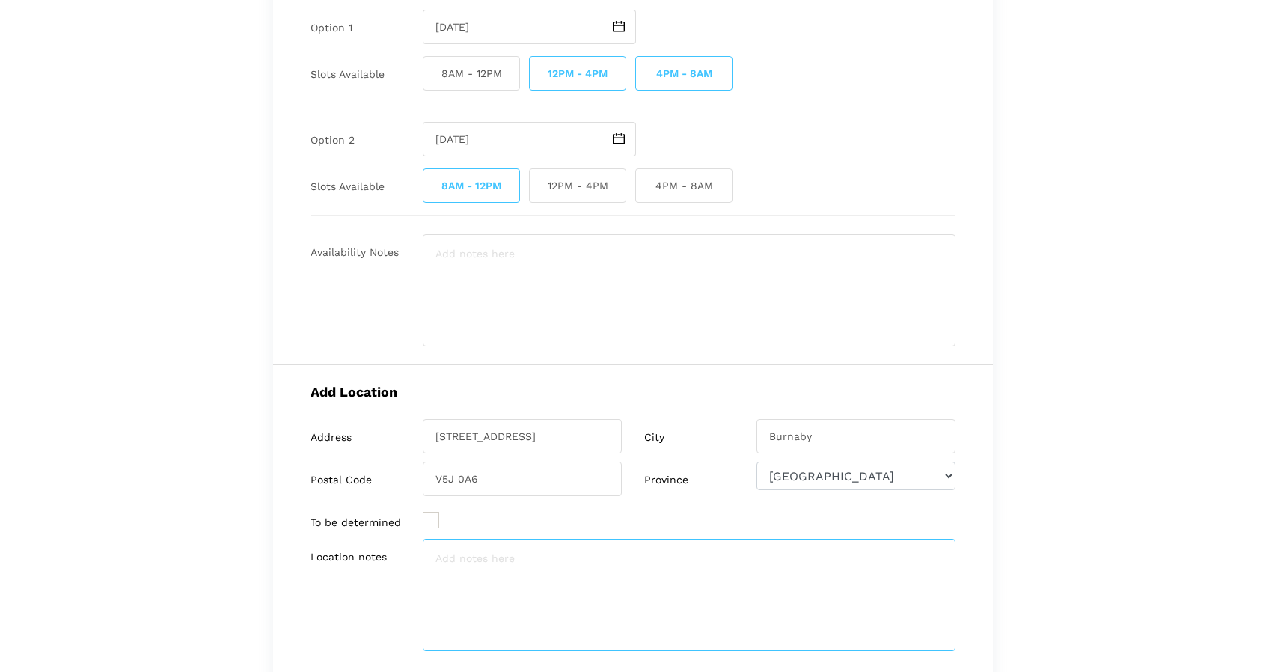
click at [549, 570] on textarea at bounding box center [689, 595] width 533 height 112
paste textarea "OpenRoad Honda Burnaby"
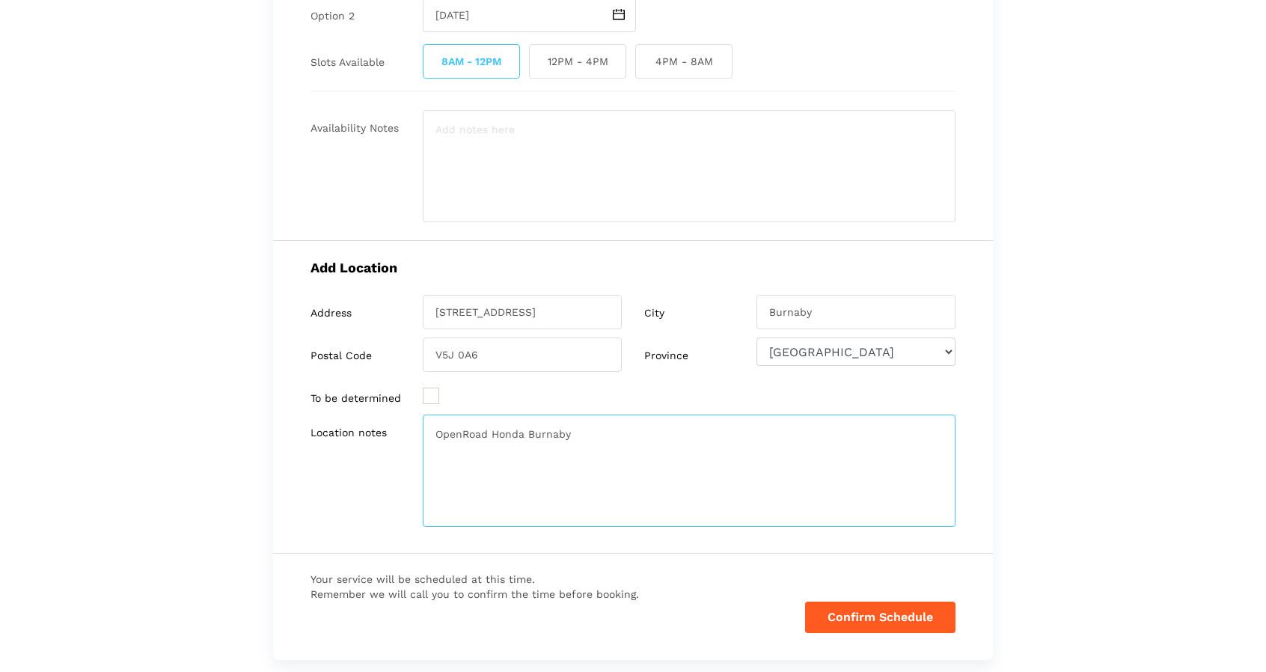
scroll to position [246, 0]
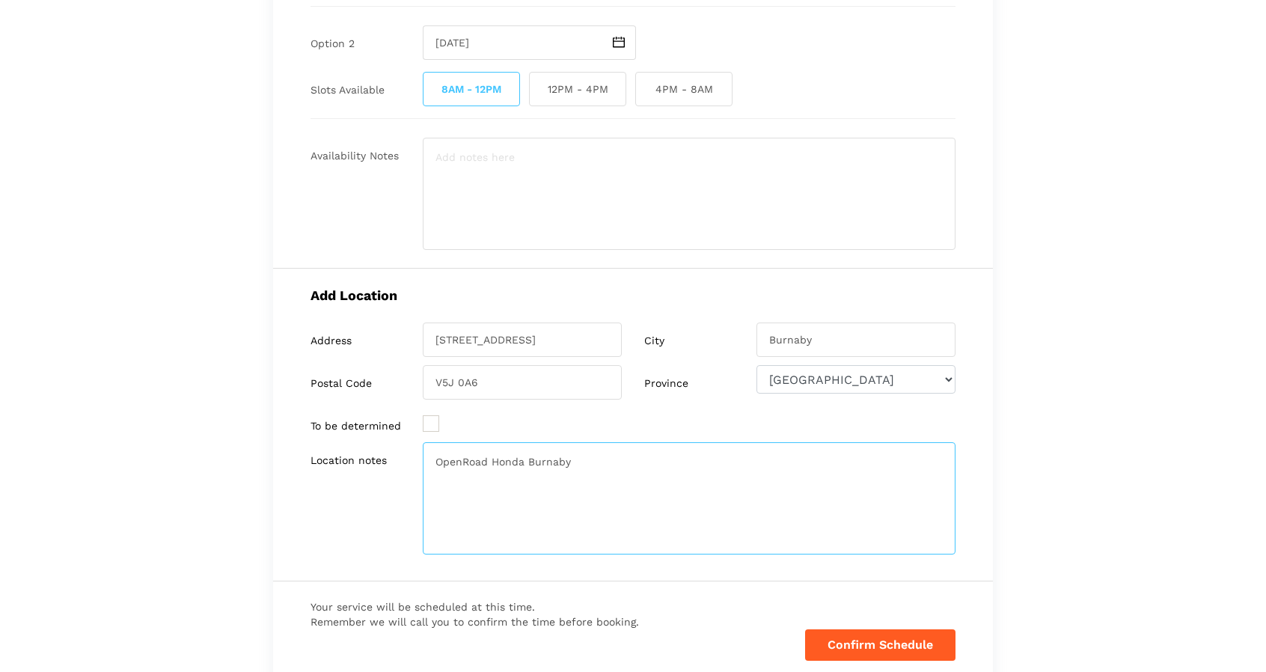
type textarea "OpenRoad Honda Burnaby"
click at [885, 632] on button "Confirm Schedule" at bounding box center [880, 644] width 150 height 31
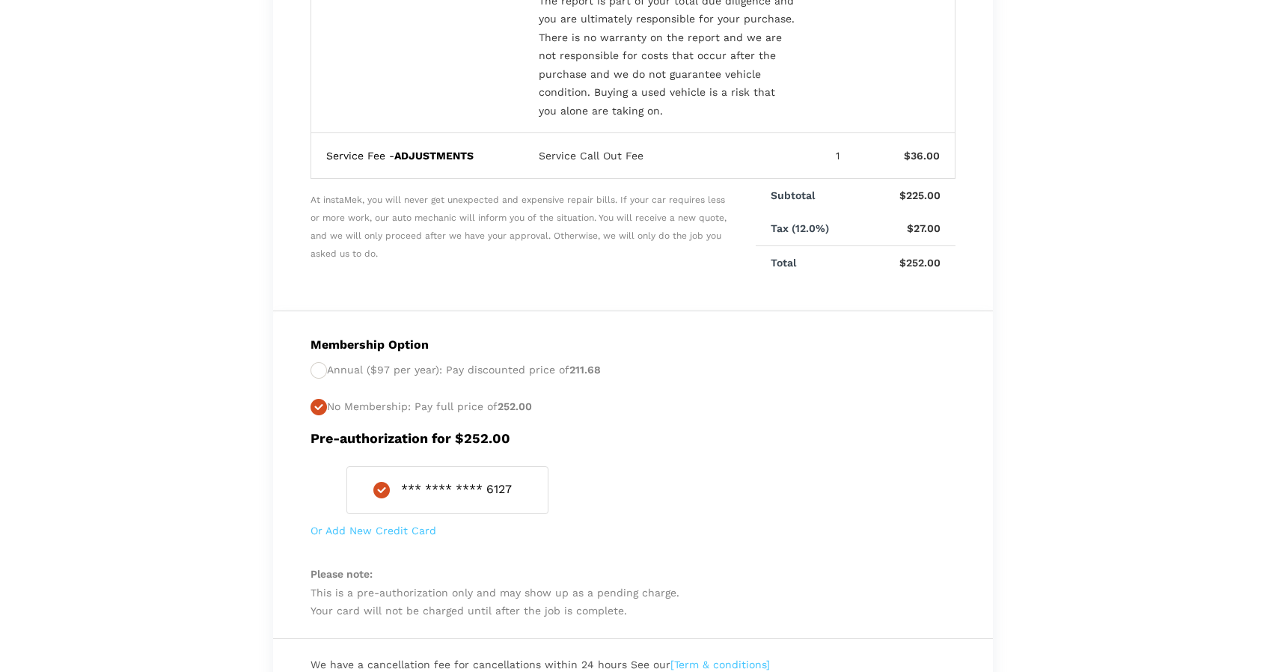
scroll to position [506, 0]
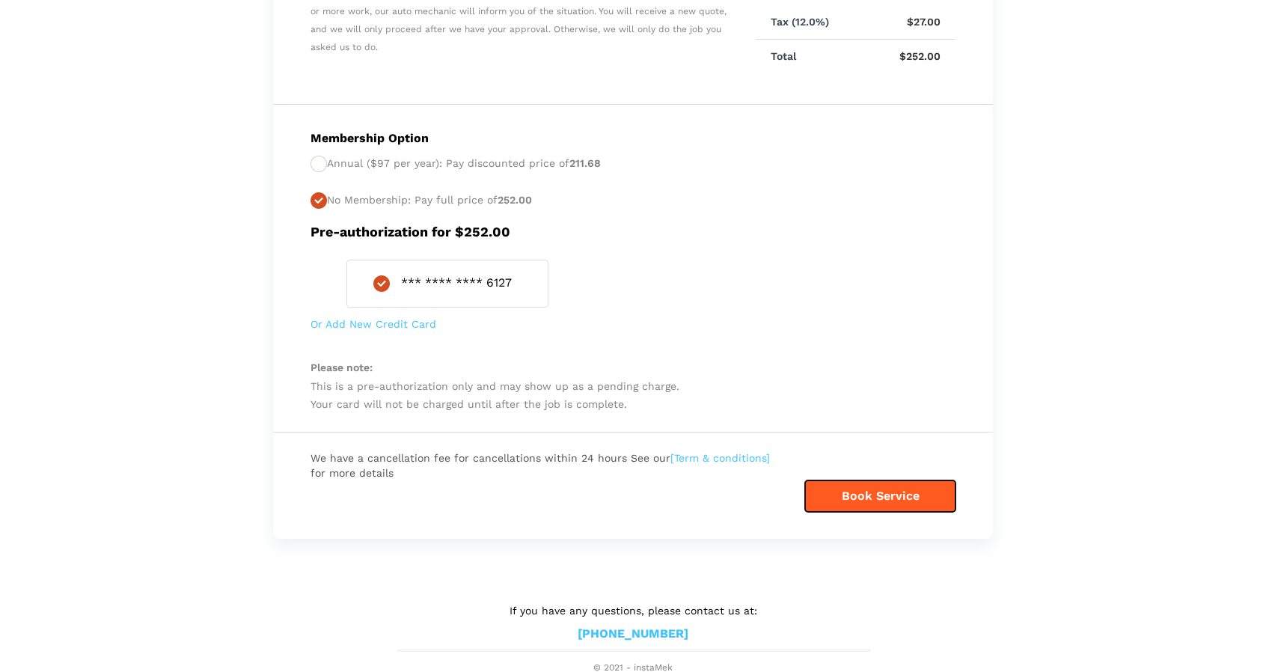
click at [864, 502] on button "Book Service" at bounding box center [880, 495] width 150 height 31
